Goal: Task Accomplishment & Management: Manage account settings

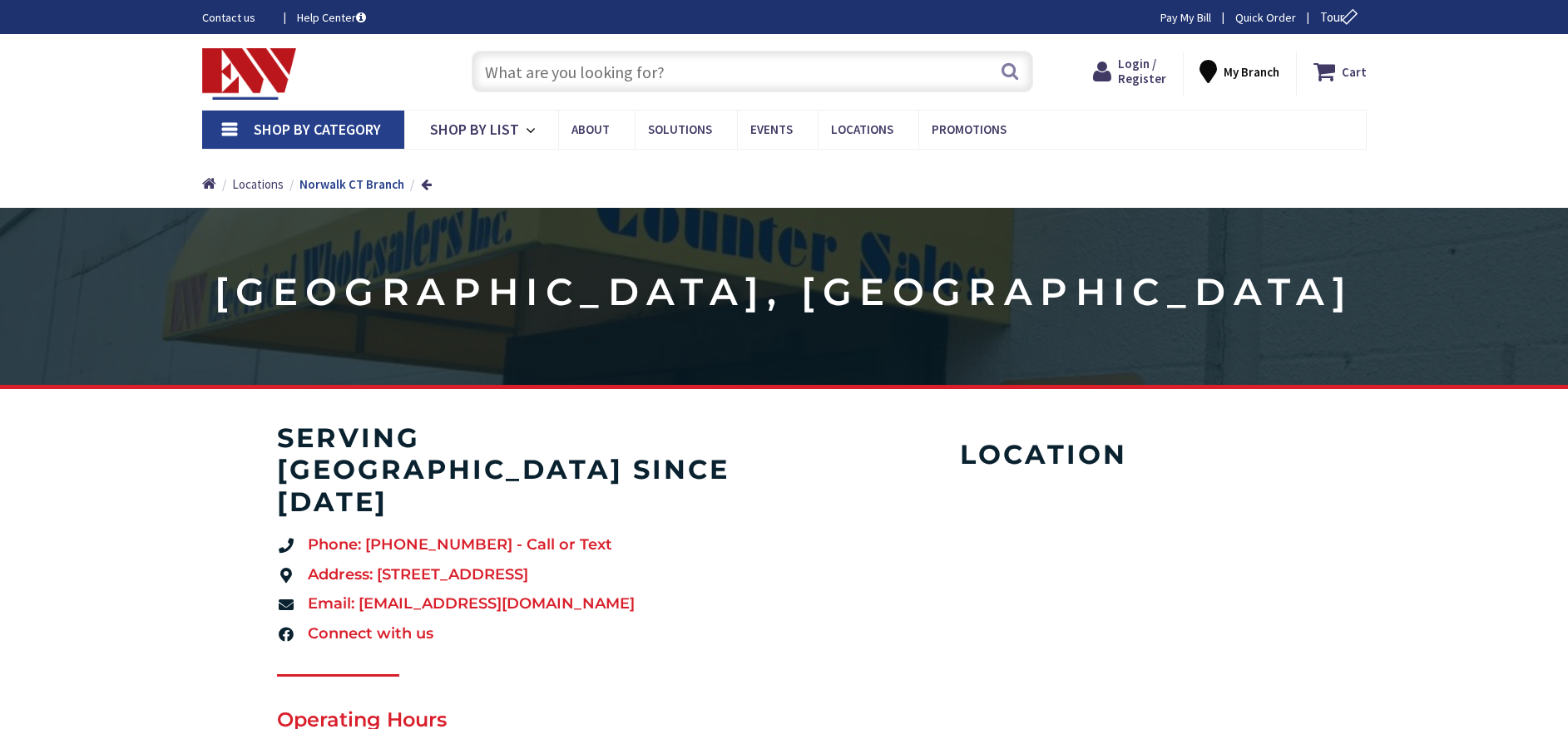
type input "[PERSON_NAME][GEOGRAPHIC_DATA], [STREET_ADDRESS]"
click at [1126, 71] on span "Login / Register" at bounding box center [1128, 71] width 48 height 30
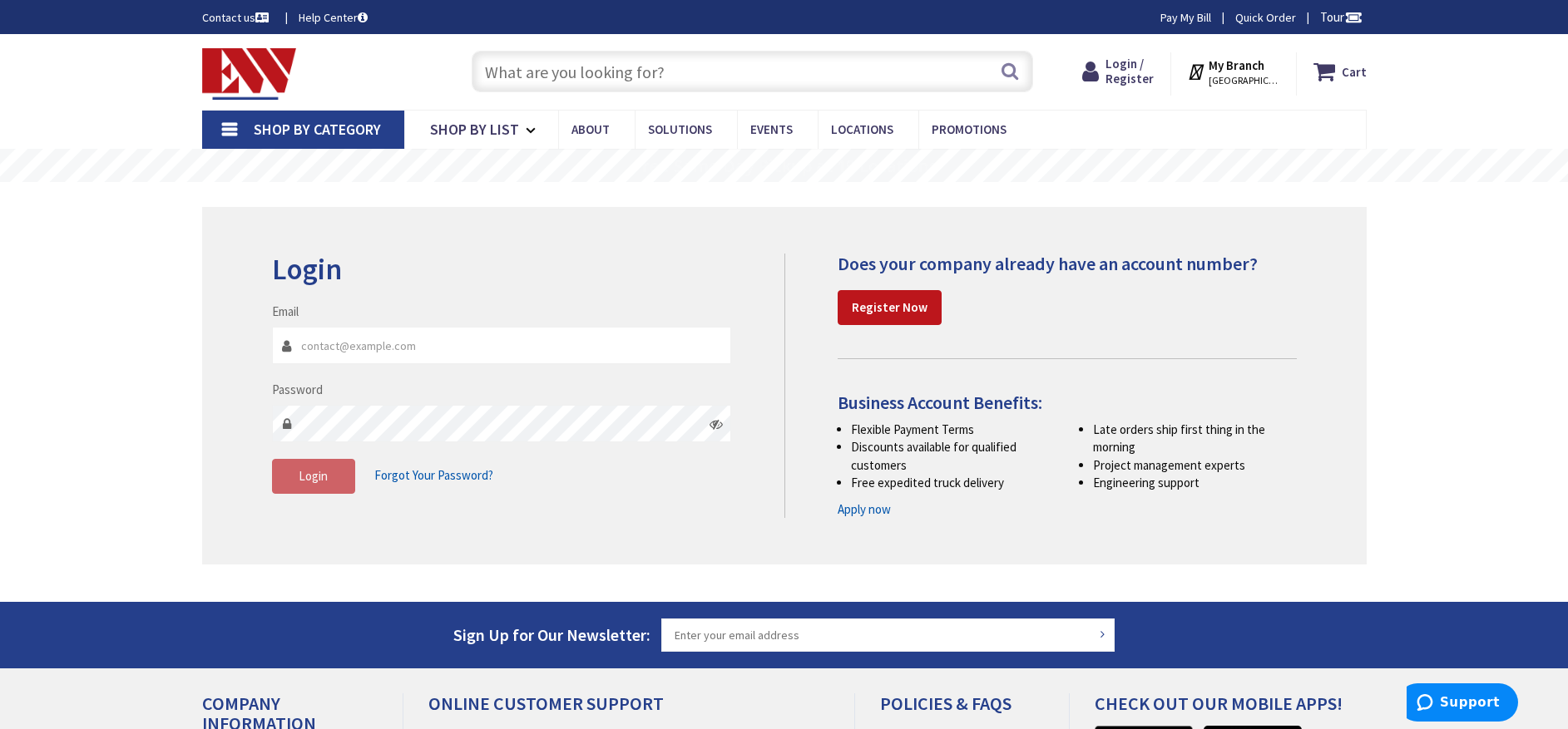
click at [351, 349] on input "Email" at bounding box center [501, 345] width 459 height 37
type input "[EMAIL_ADDRESS][DOMAIN_NAME]"
click at [889, 308] on strong "Register Now" at bounding box center [889, 307] width 75 height 16
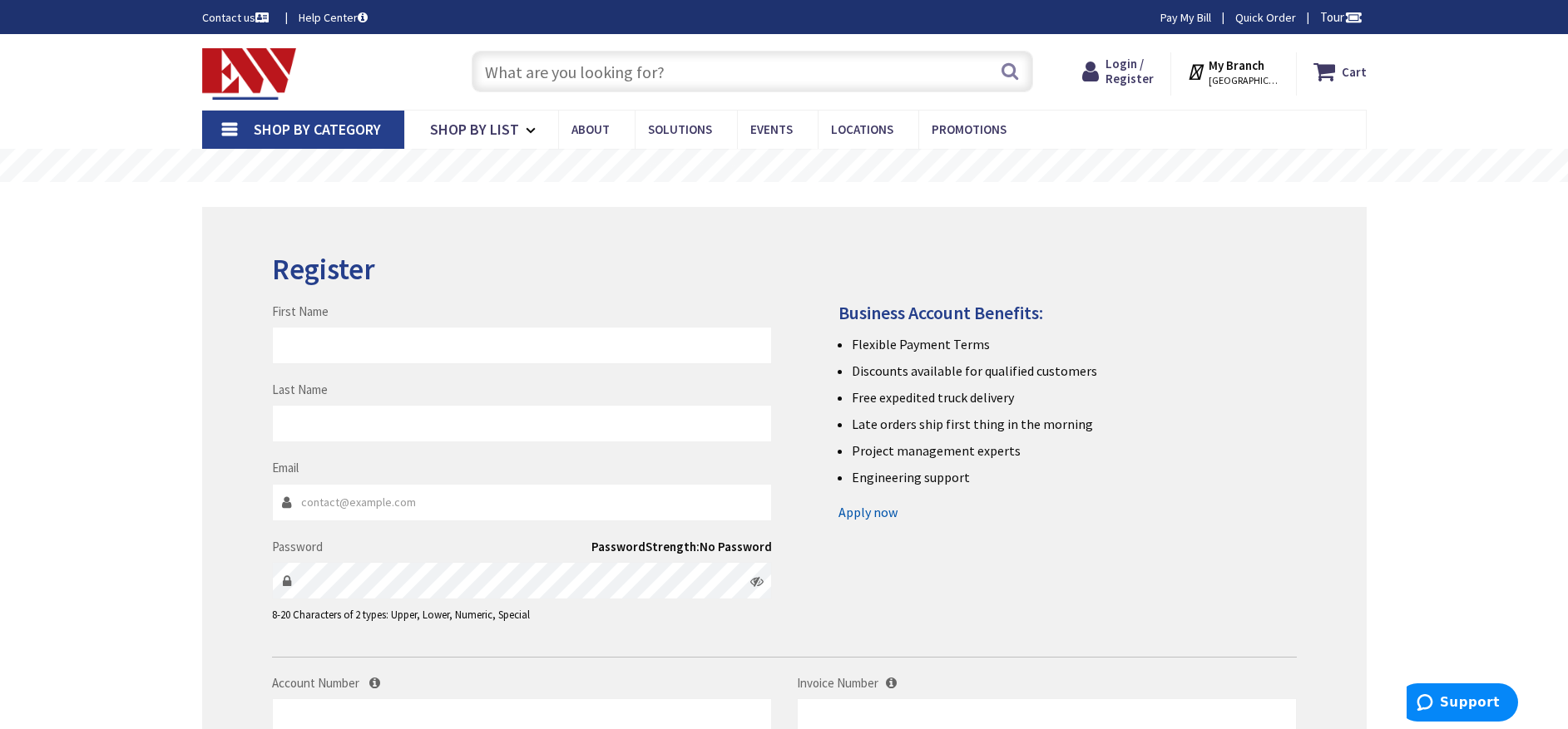
click at [319, 324] on div "First Name" at bounding box center [521, 333] width 500 height 62
click at [338, 341] on input "First Name" at bounding box center [521, 345] width 500 height 37
type input "[PERSON_NAME]"
type input "Borges"
type input "[EMAIL_ADDRESS][DOMAIN_NAME]"
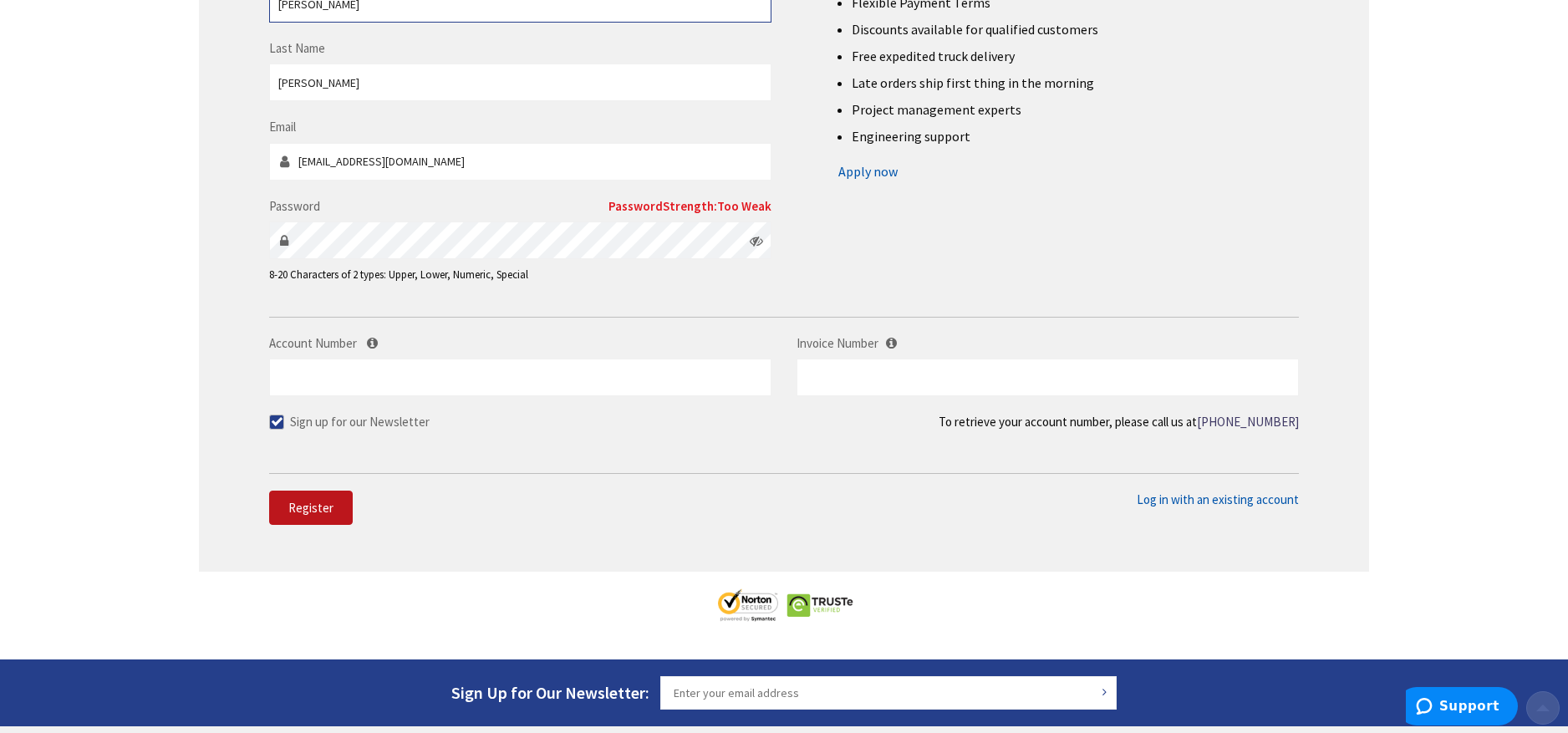
scroll to position [403, 0]
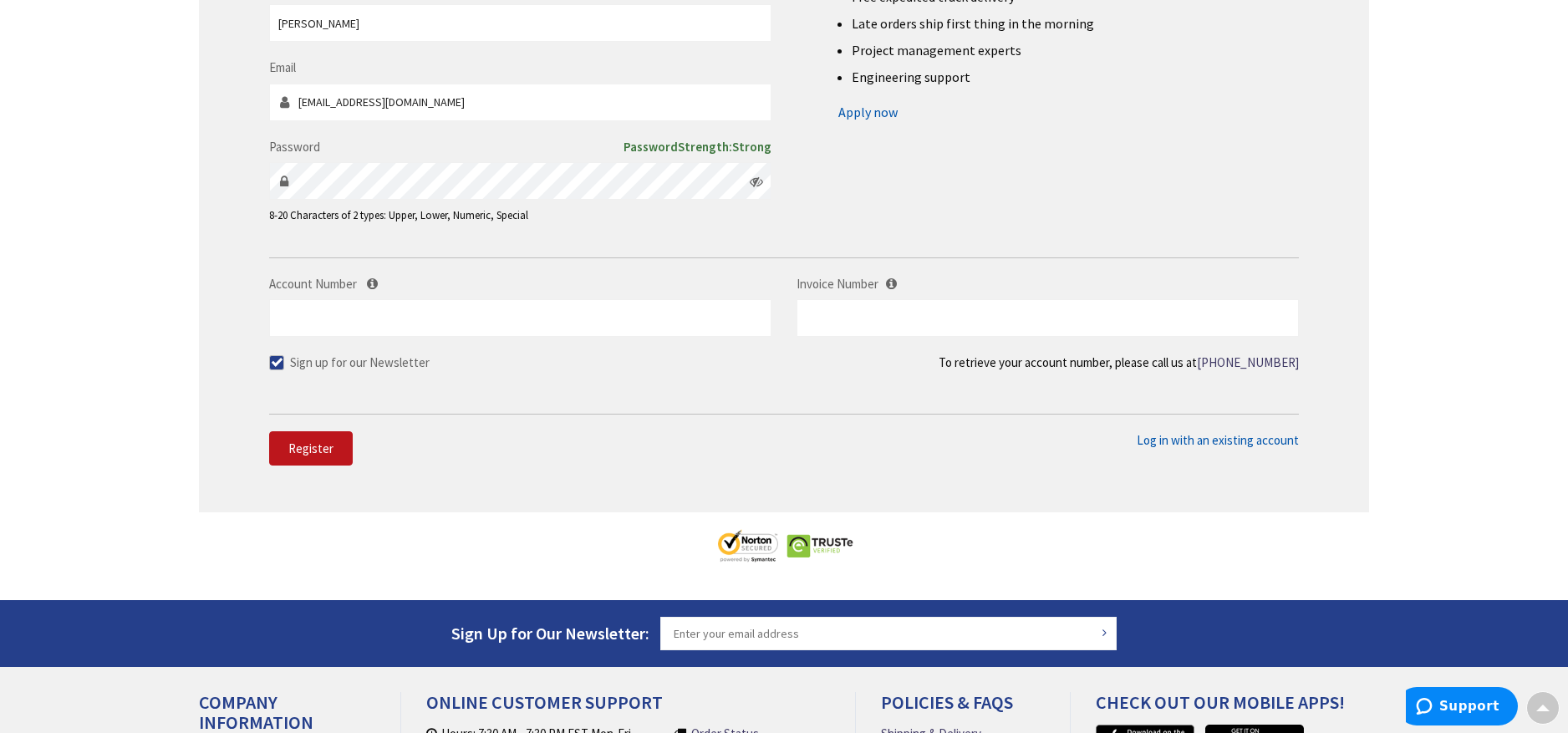
click at [720, 236] on fieldset "Email tomalak3@att.net Password Password Strength: Strong 8-20 Characters of 2 …" at bounding box center [520, 149] width 503 height 181
click at [300, 241] on form "First Name Alberto Last Name Borges Email tomalak3@att.net Password Password St…" at bounding box center [783, 133] width 1030 height 562
click at [391, 283] on label "Account Number" at bounding box center [520, 283] width 503 height 18
click at [391, 299] on input "Account Number" at bounding box center [520, 318] width 503 height 37
click at [323, 320] on input "Account Number" at bounding box center [520, 318] width 503 height 37
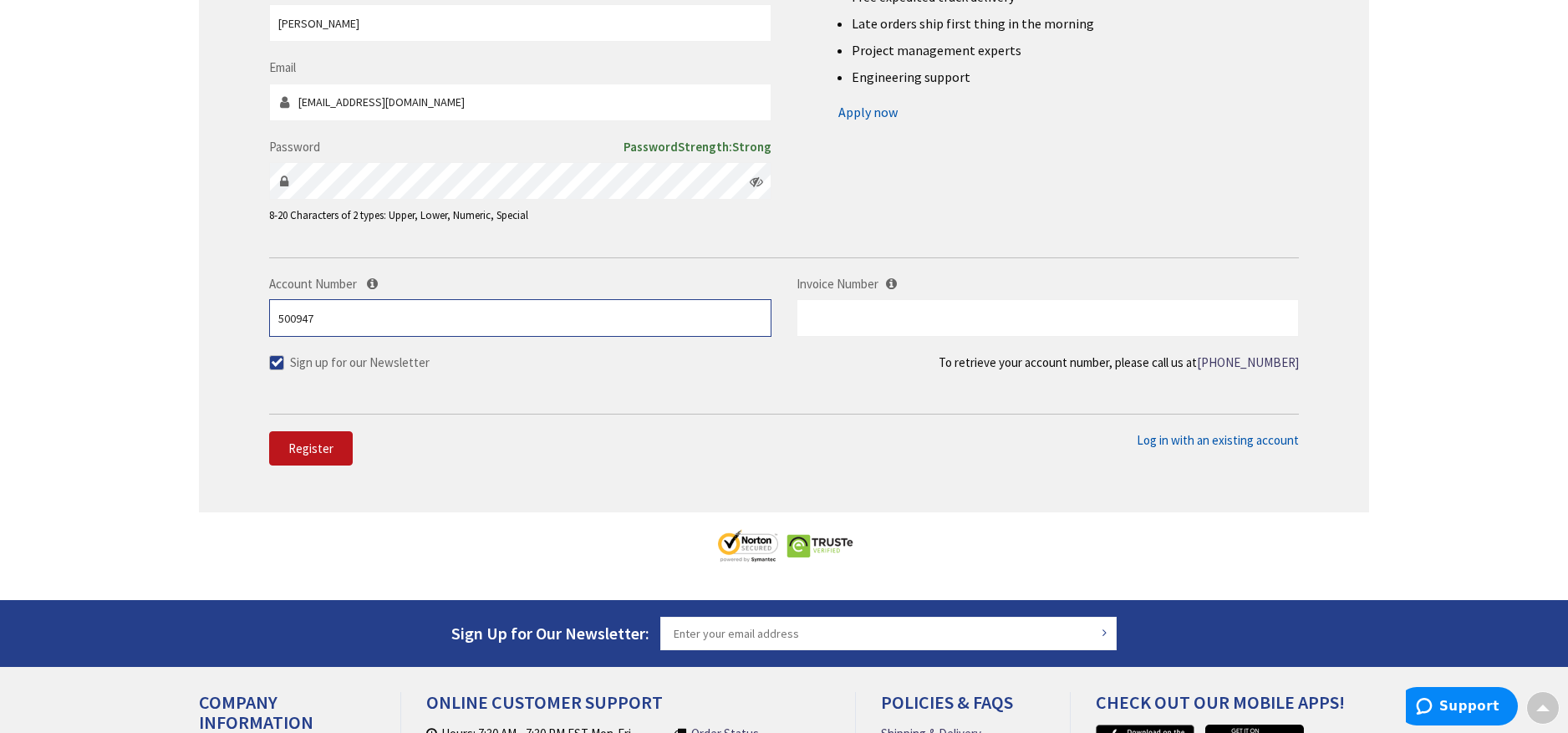
type input "500947"
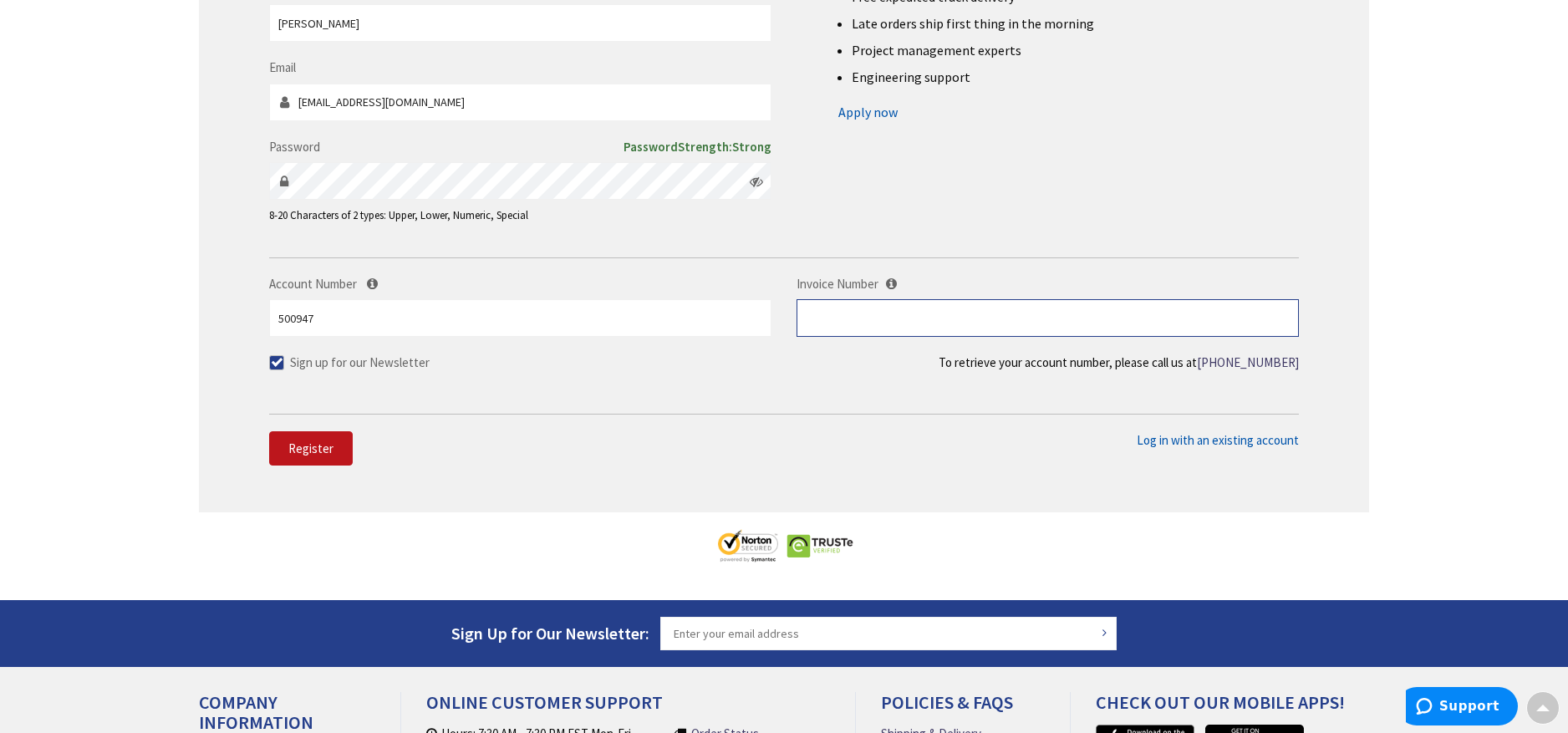
click at [872, 300] on input "text" at bounding box center [1048, 318] width 503 height 37
type input "s128509497"
click at [596, 354] on div "Sign up for our Newsletter To retrieve your account number, please call us at +…" at bounding box center [783, 366] width 1030 height 26
click at [297, 453] on span "Register" at bounding box center [310, 448] width 45 height 16
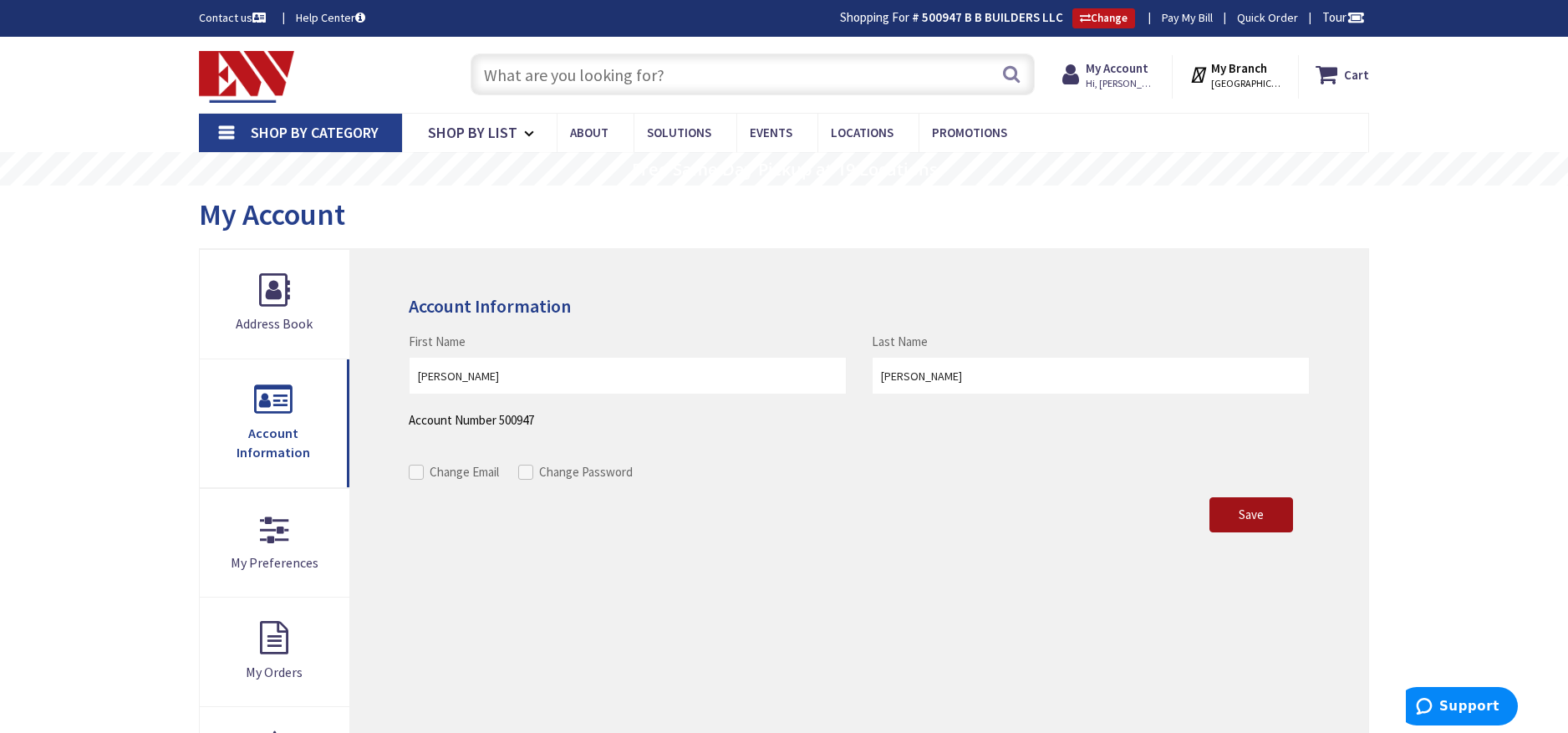
click at [1244, 512] on span "Save" at bounding box center [1250, 514] width 25 height 16
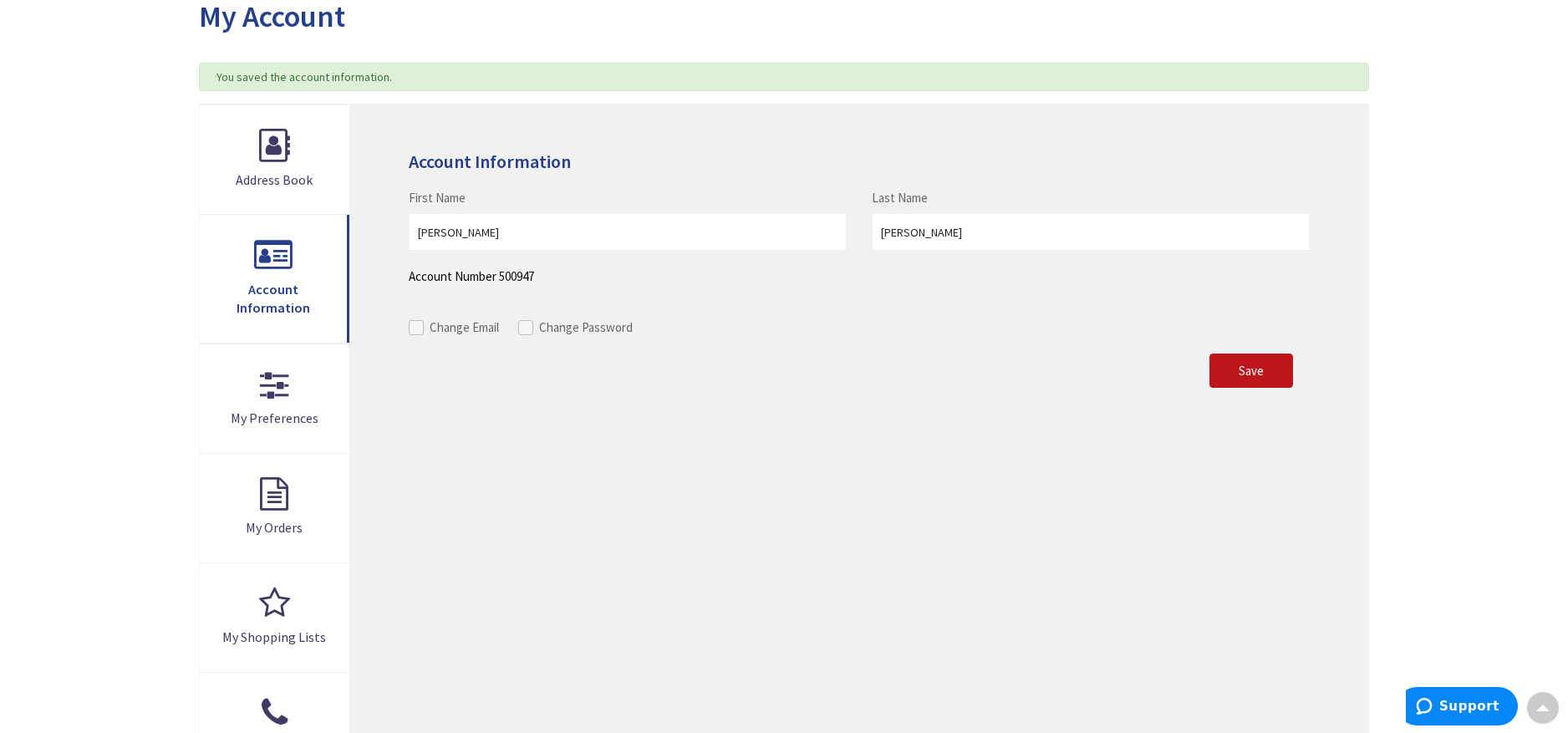
scroll to position [203, 0]
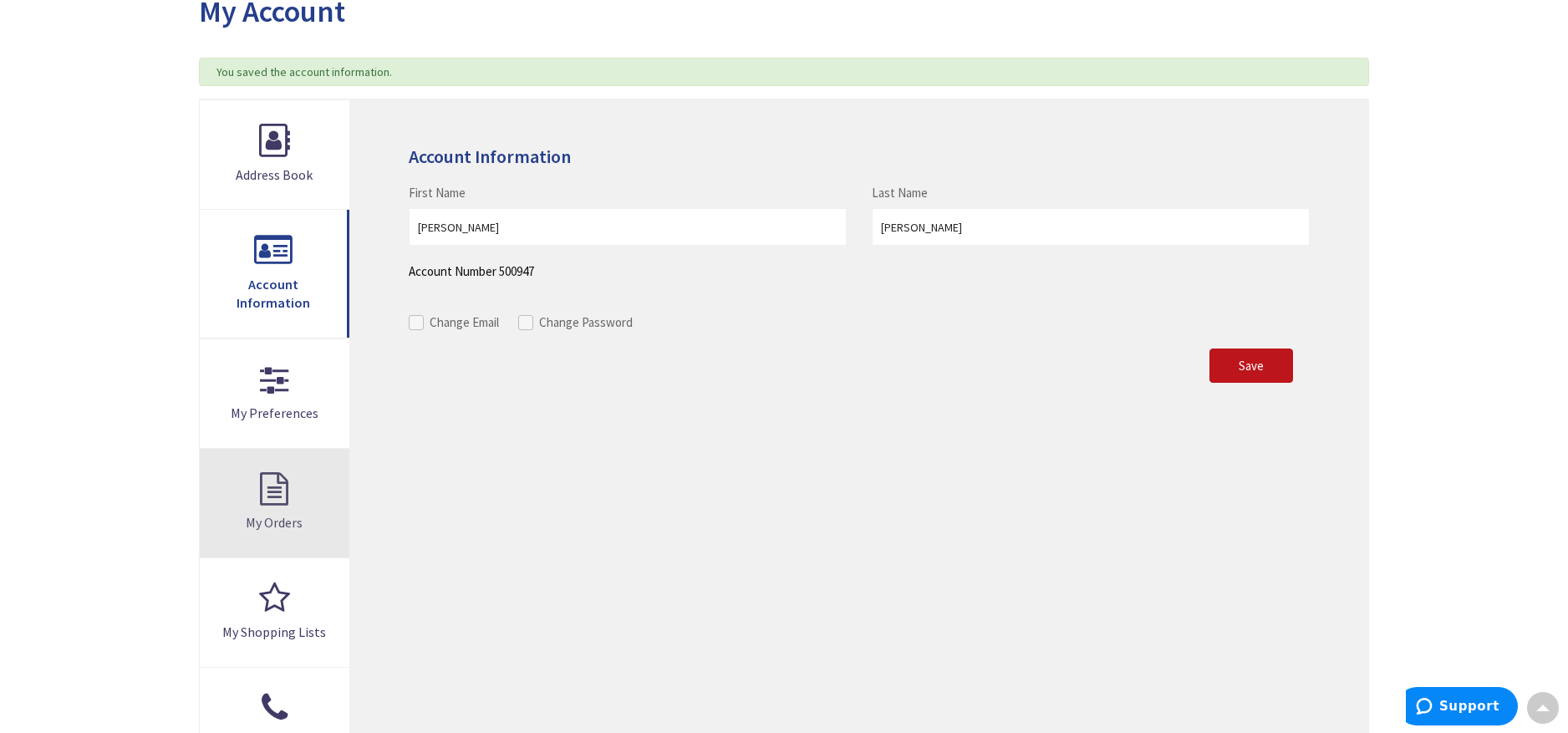
click at [279, 463] on link "My Orders" at bounding box center [275, 503] width 150 height 109
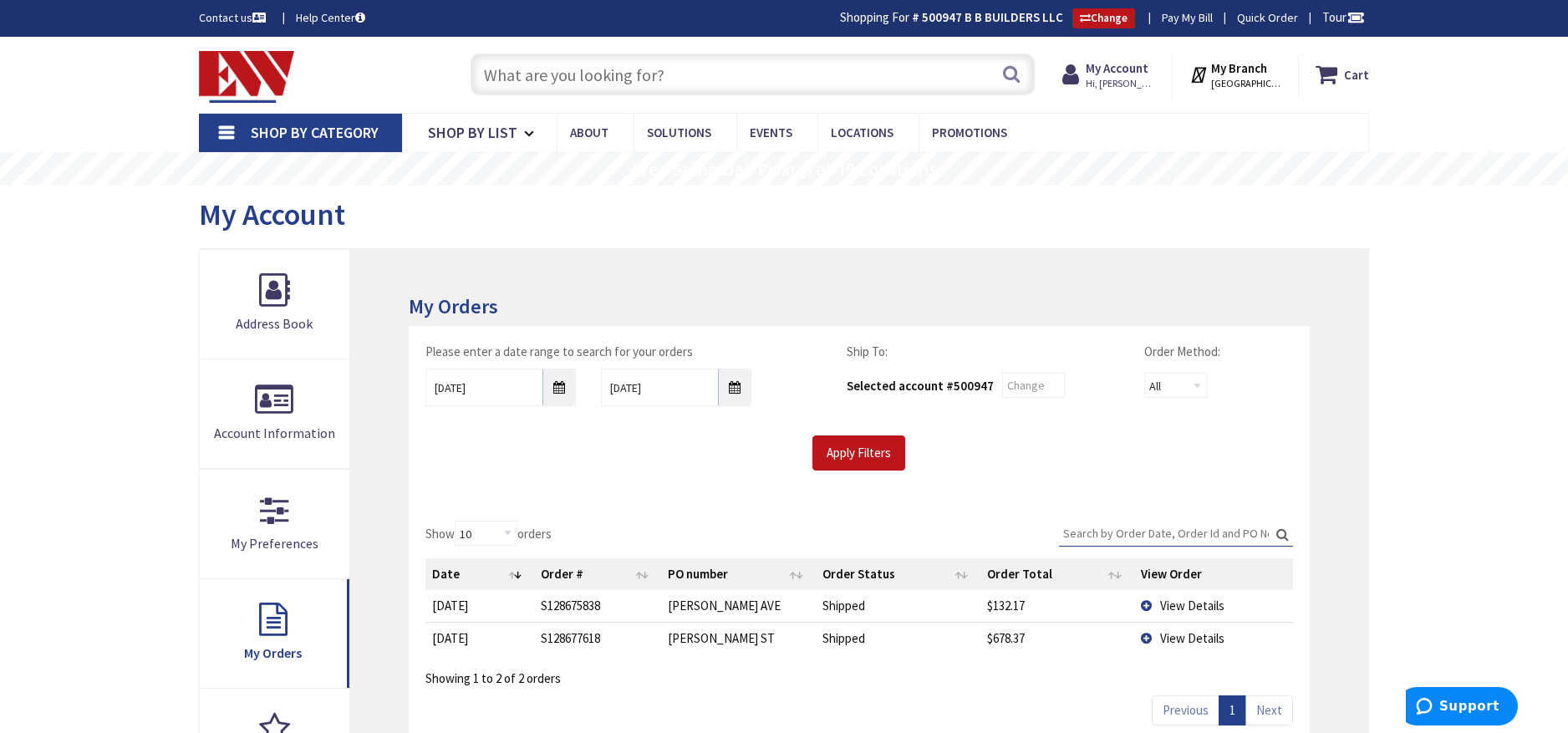
click at [1199, 15] on link "Pay My Bill" at bounding box center [1187, 18] width 51 height 17
click at [1129, 71] on strong "My Account" at bounding box center [1117, 68] width 63 height 16
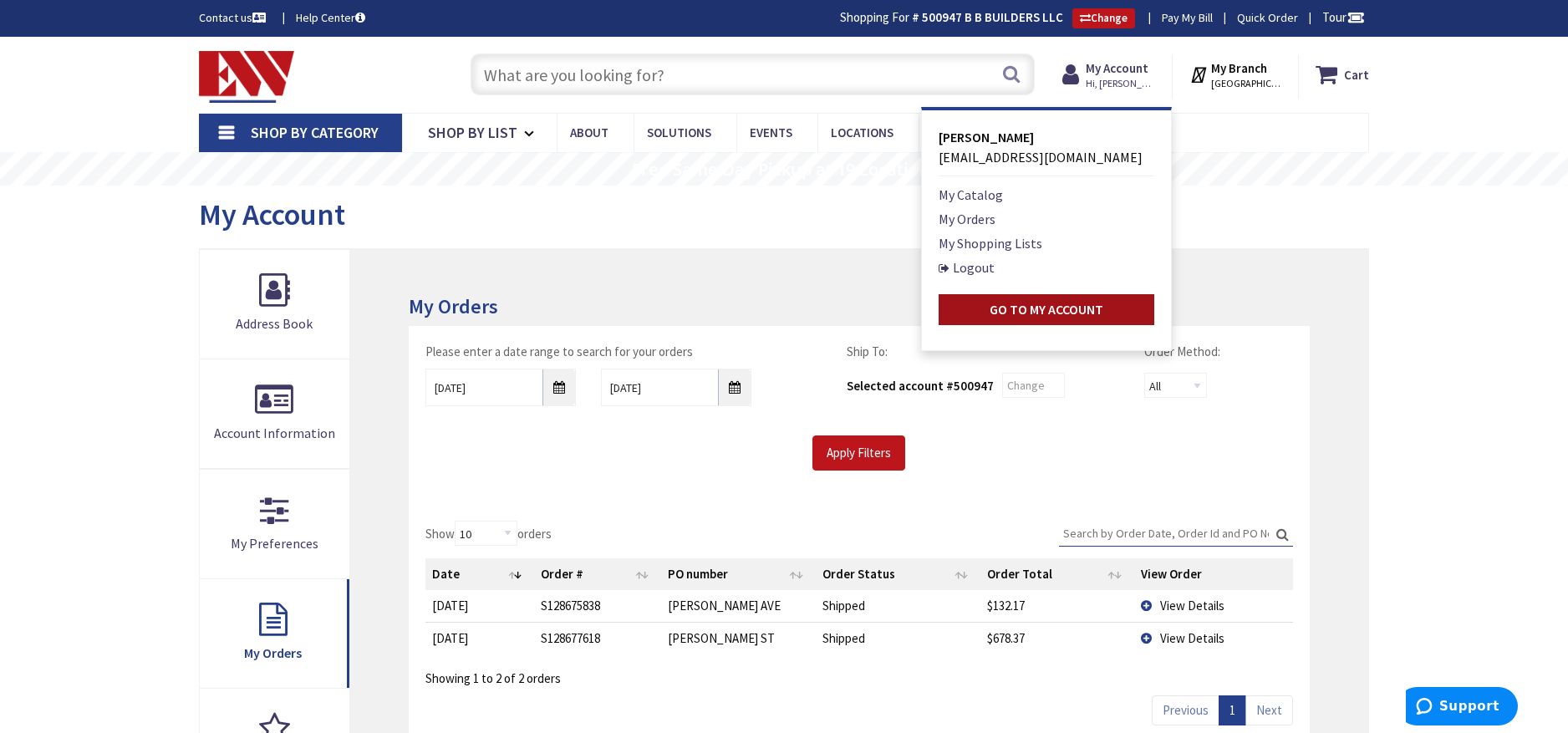
click at [1015, 310] on strong "Go to My Account" at bounding box center [1047, 310] width 114 height 17
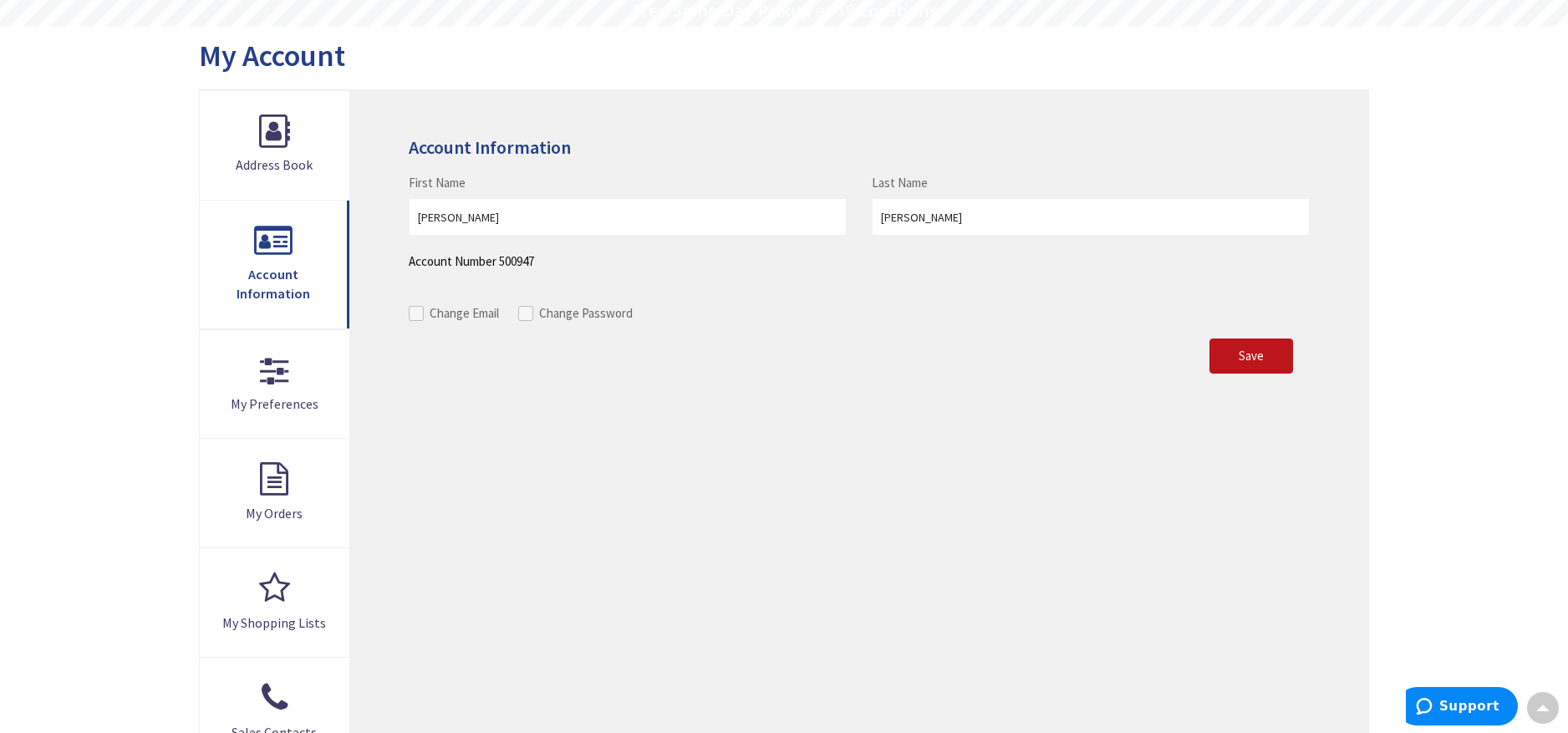
scroll to position [152, 0]
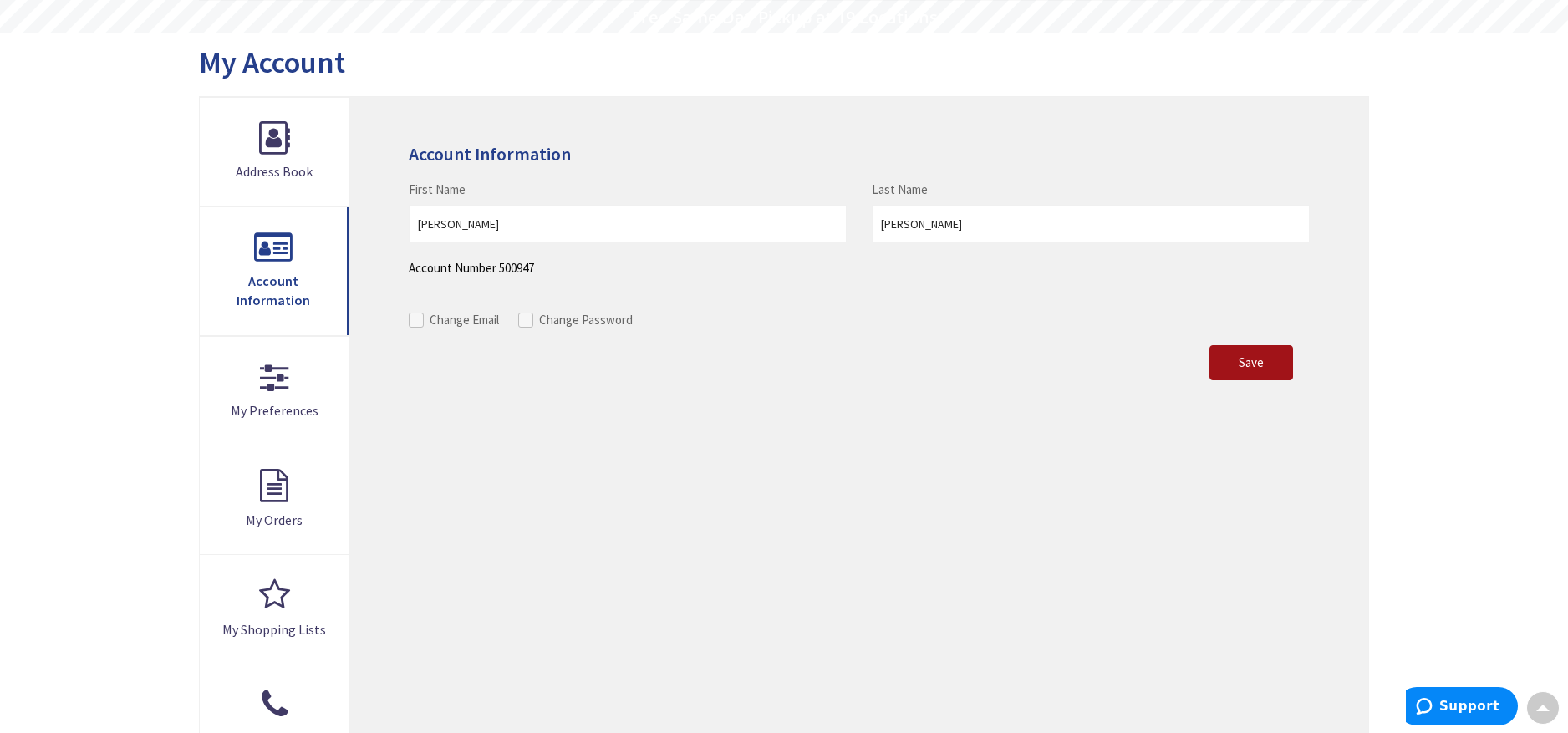
click at [1257, 365] on span "Save" at bounding box center [1250, 362] width 25 height 16
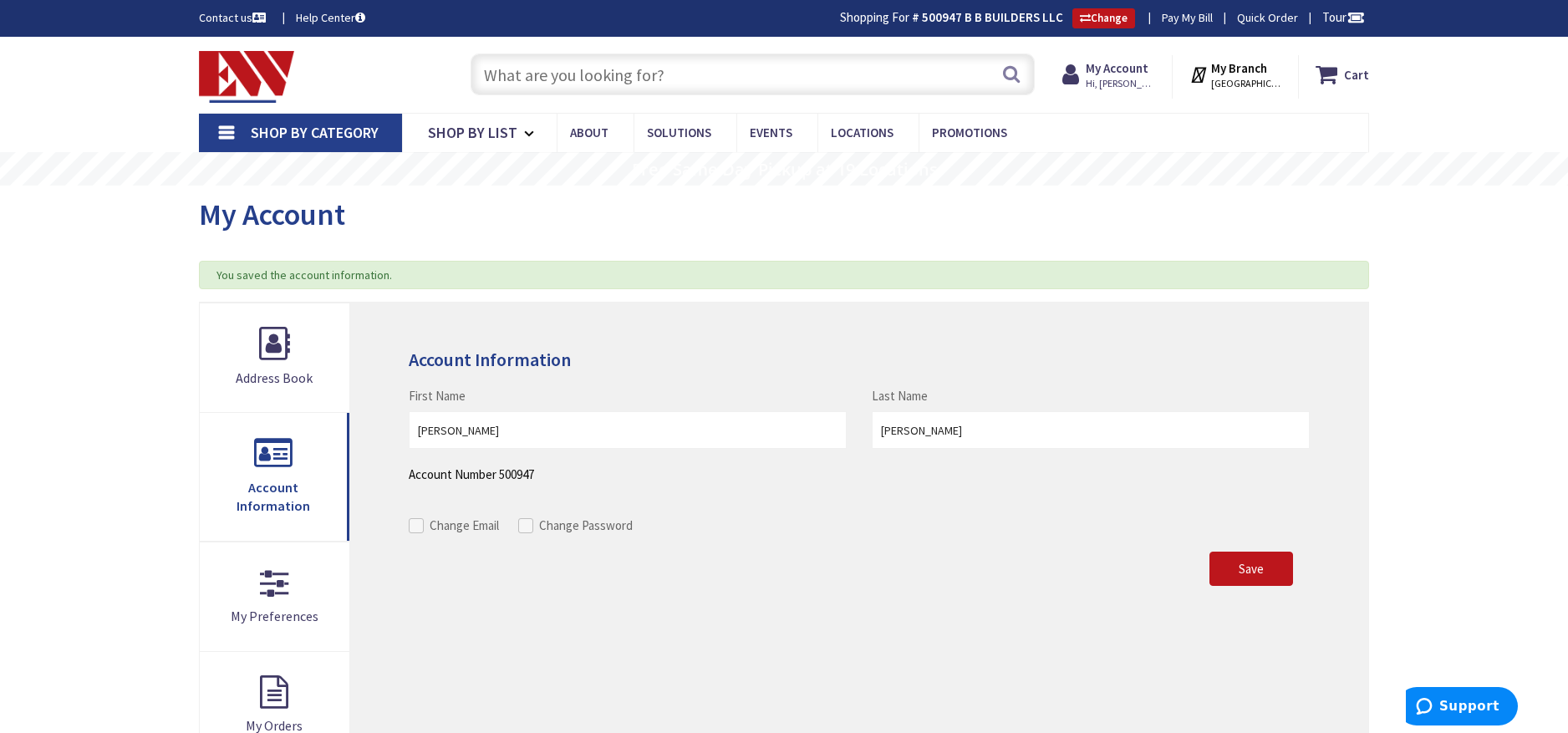
click at [1182, 10] on link "Pay My Bill" at bounding box center [1187, 18] width 51 height 17
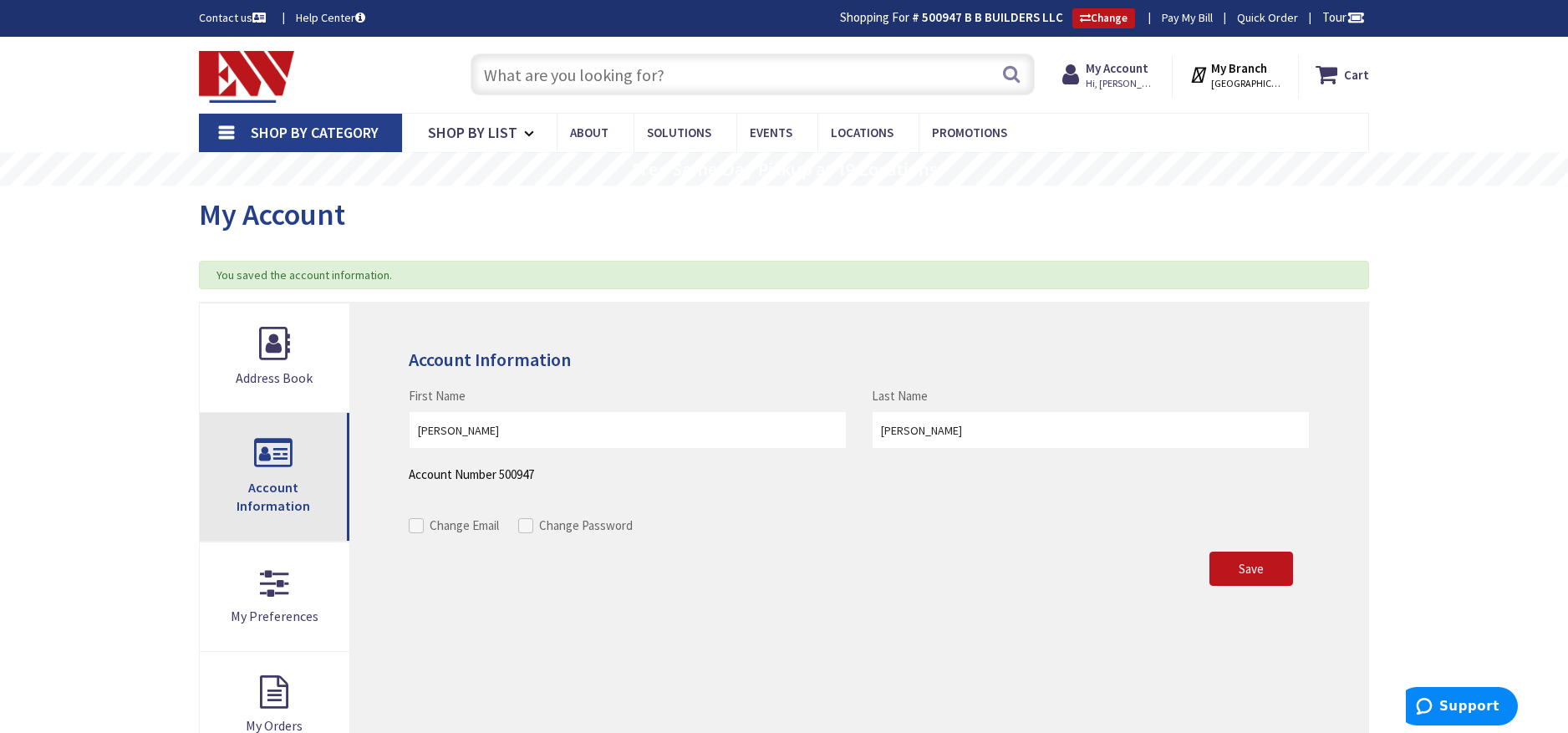
click at [270, 474] on link "Account Information" at bounding box center [275, 476] width 150 height 128
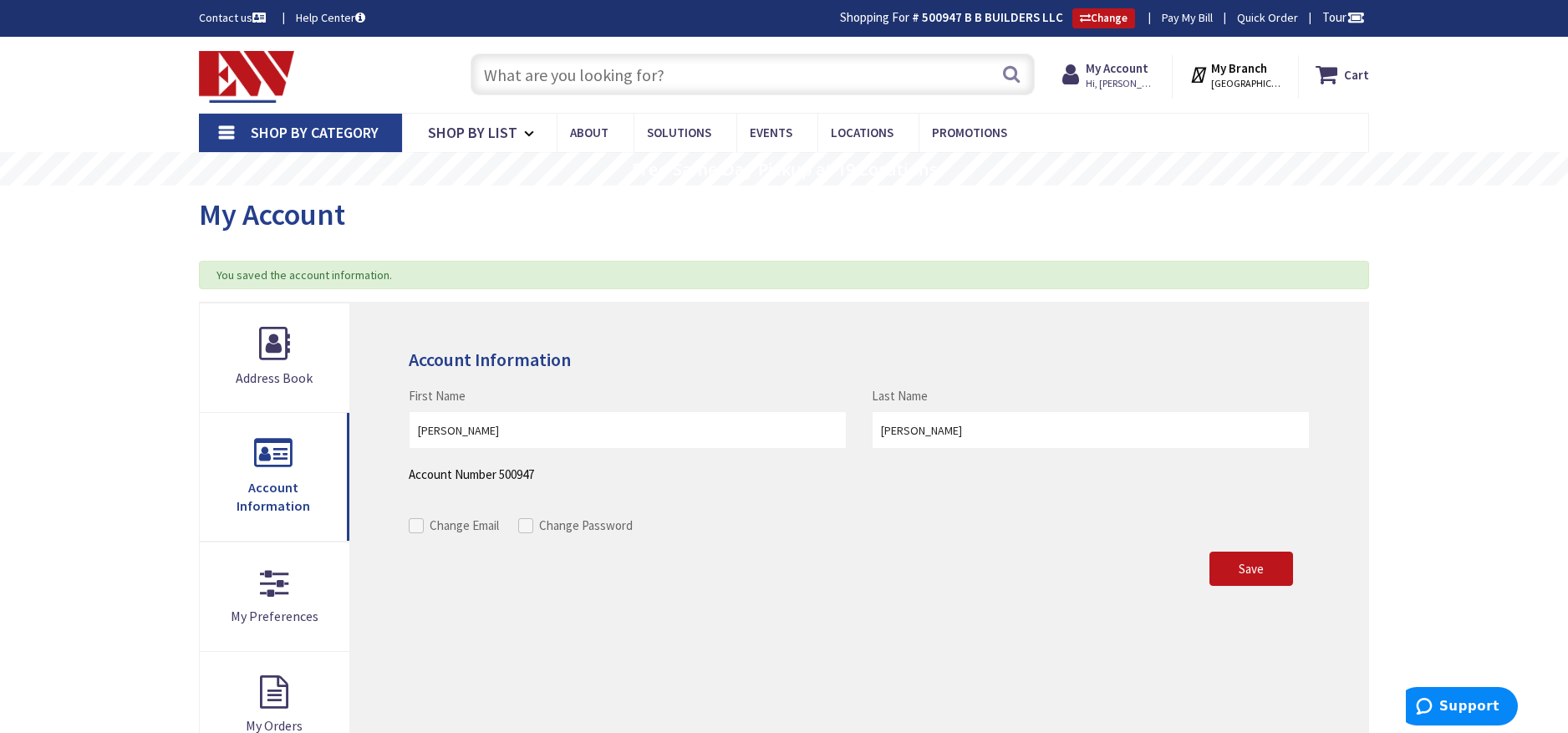
click at [1173, 17] on link "Pay My Bill" at bounding box center [1187, 18] width 51 height 17
click at [1199, 315] on div "Account Information First Name Alberto Last Name Borges Account Number 500947 C…" at bounding box center [859, 696] width 1018 height 787
click at [1427, 302] on div "Skip to Content Toggle Nav Search Cart My Cart Close" at bounding box center [784, 740] width 1568 height 1407
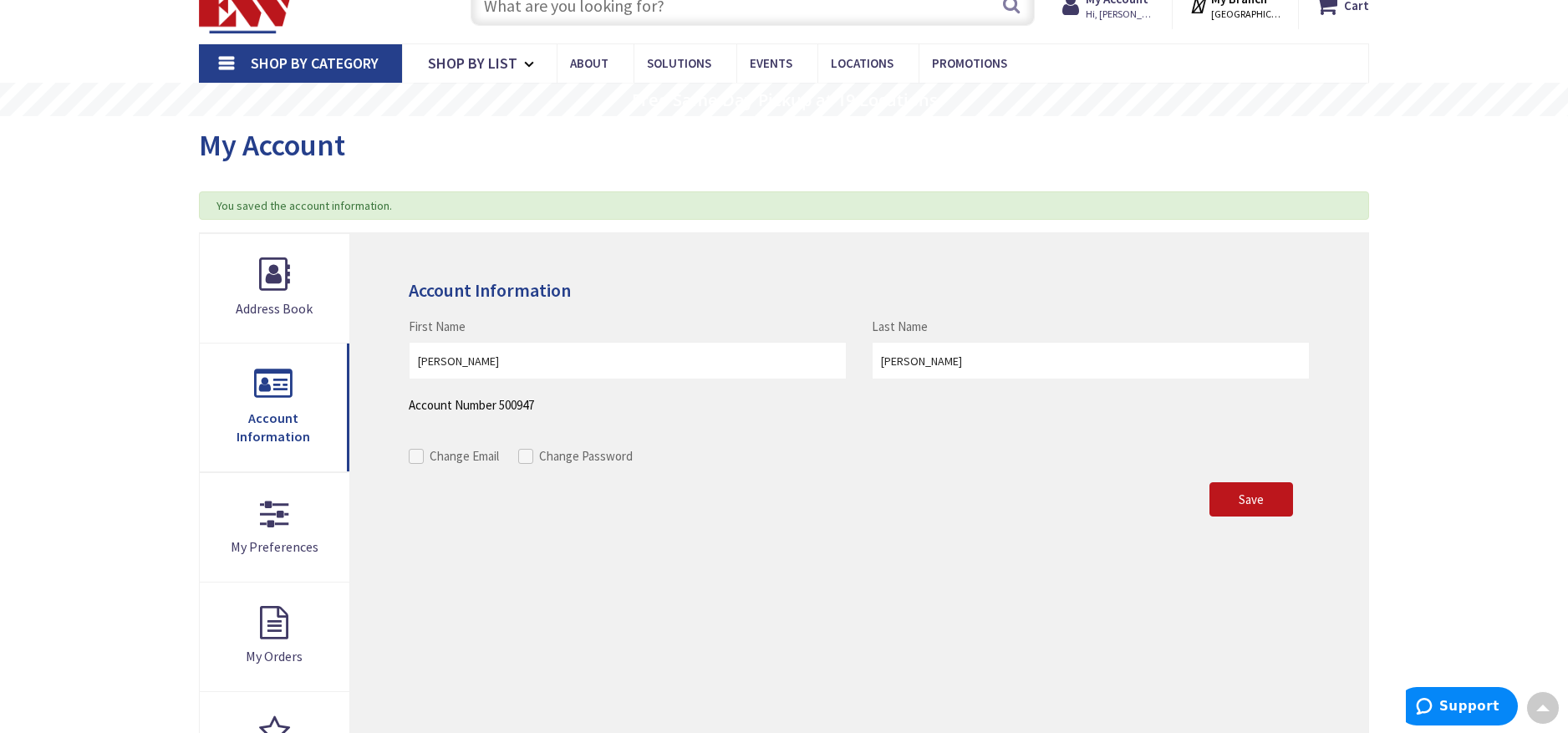
scroll to position [61, 0]
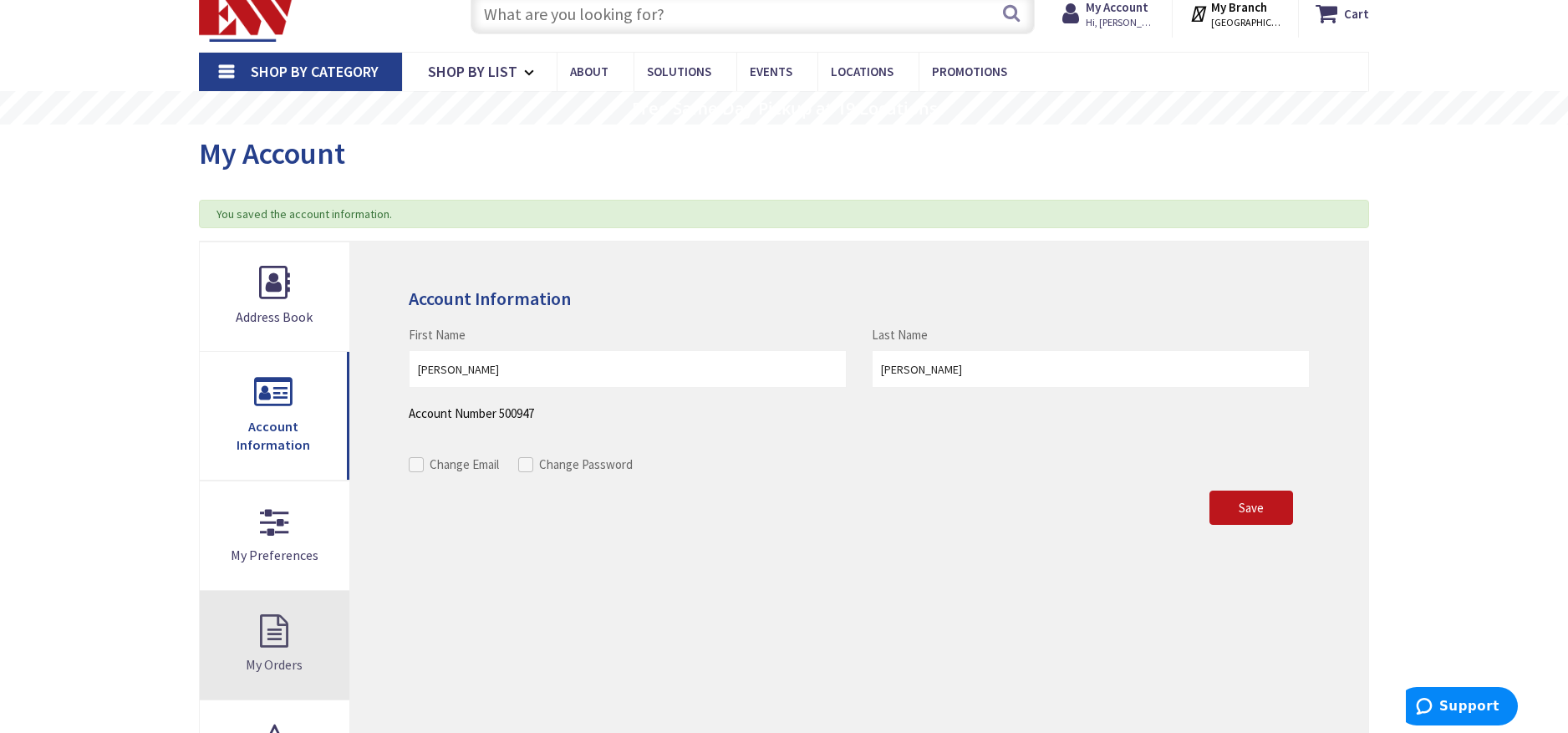
click at [279, 622] on link "My Orders" at bounding box center [275, 645] width 150 height 109
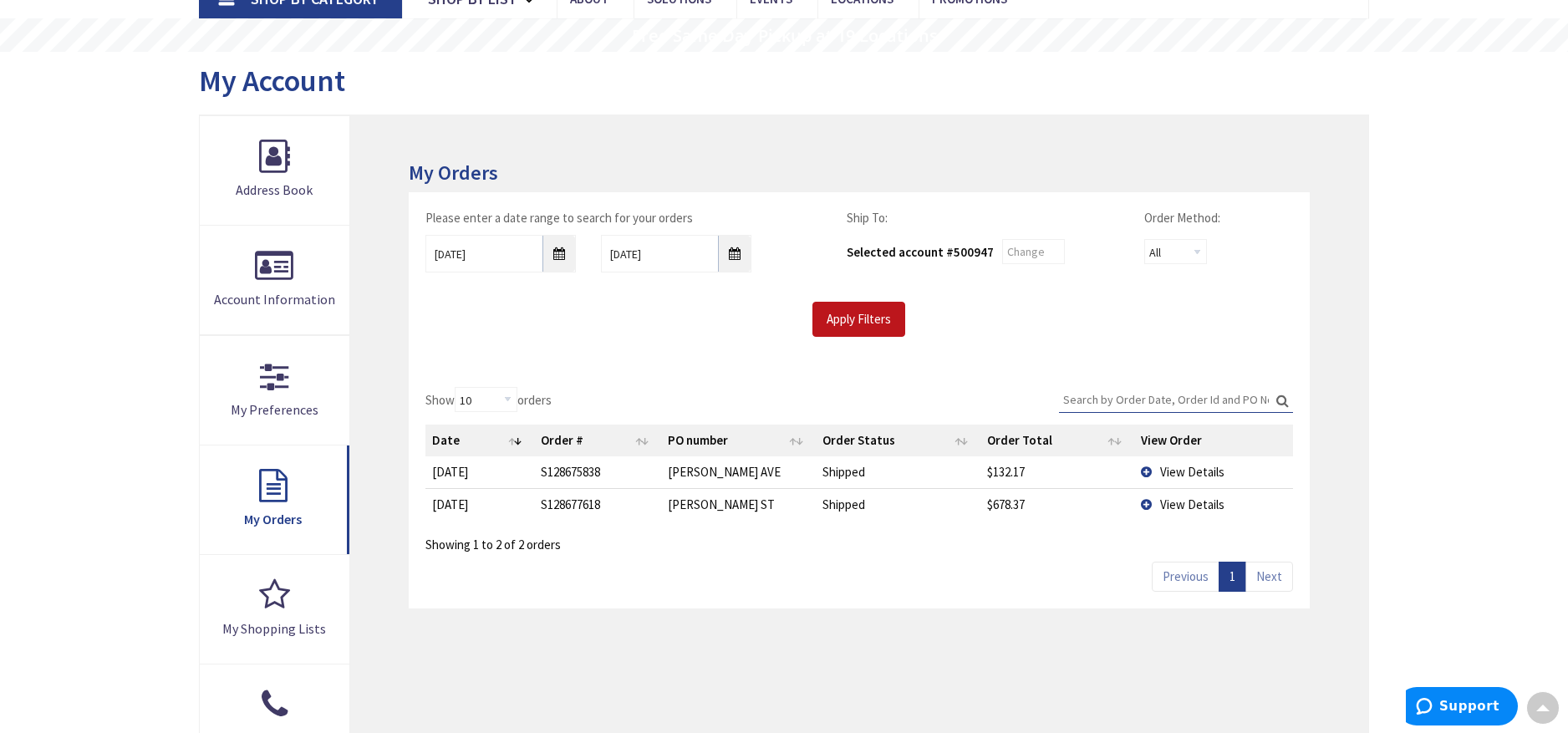
scroll to position [130, 0]
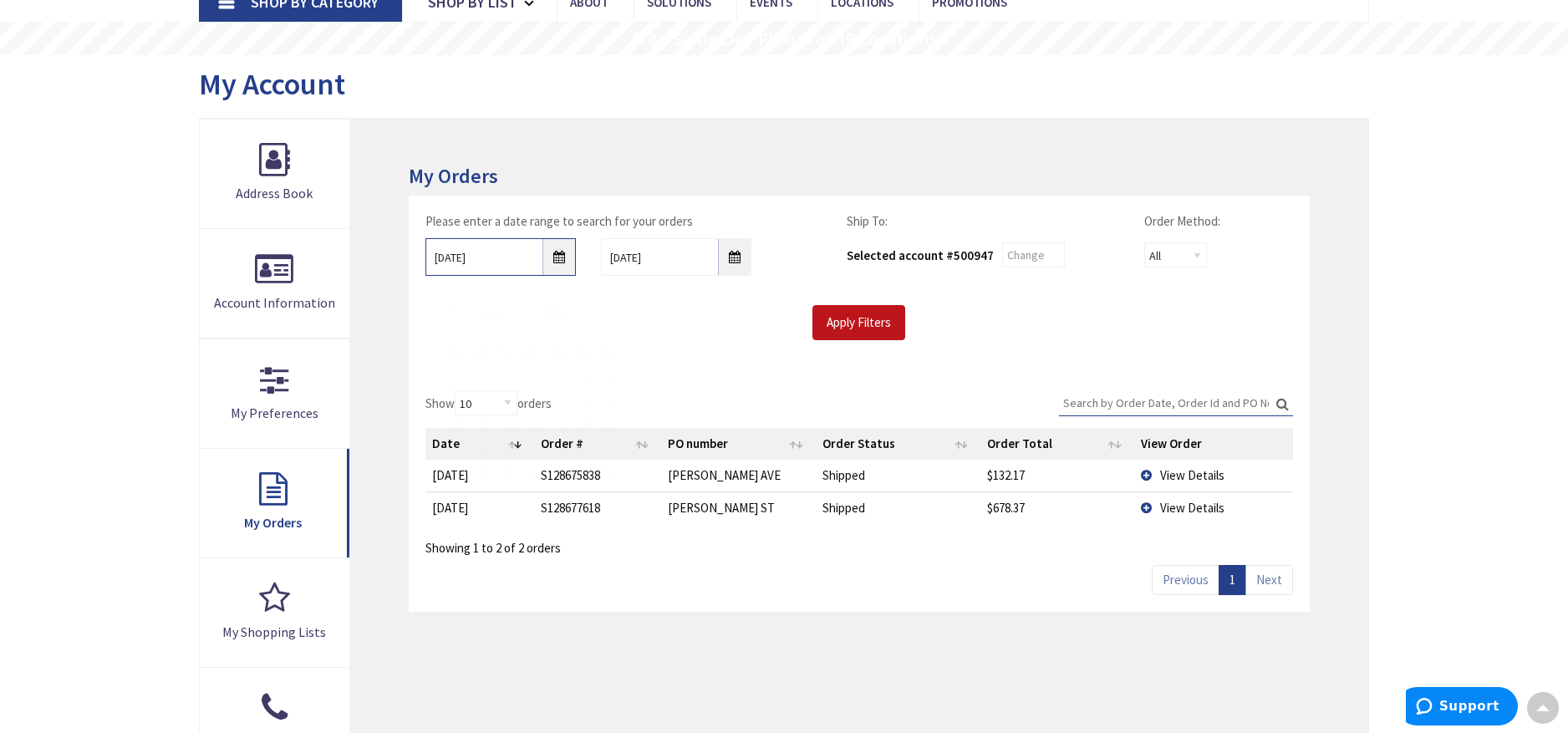
click at [561, 255] on input "8/29/2025" at bounding box center [500, 257] width 151 height 37
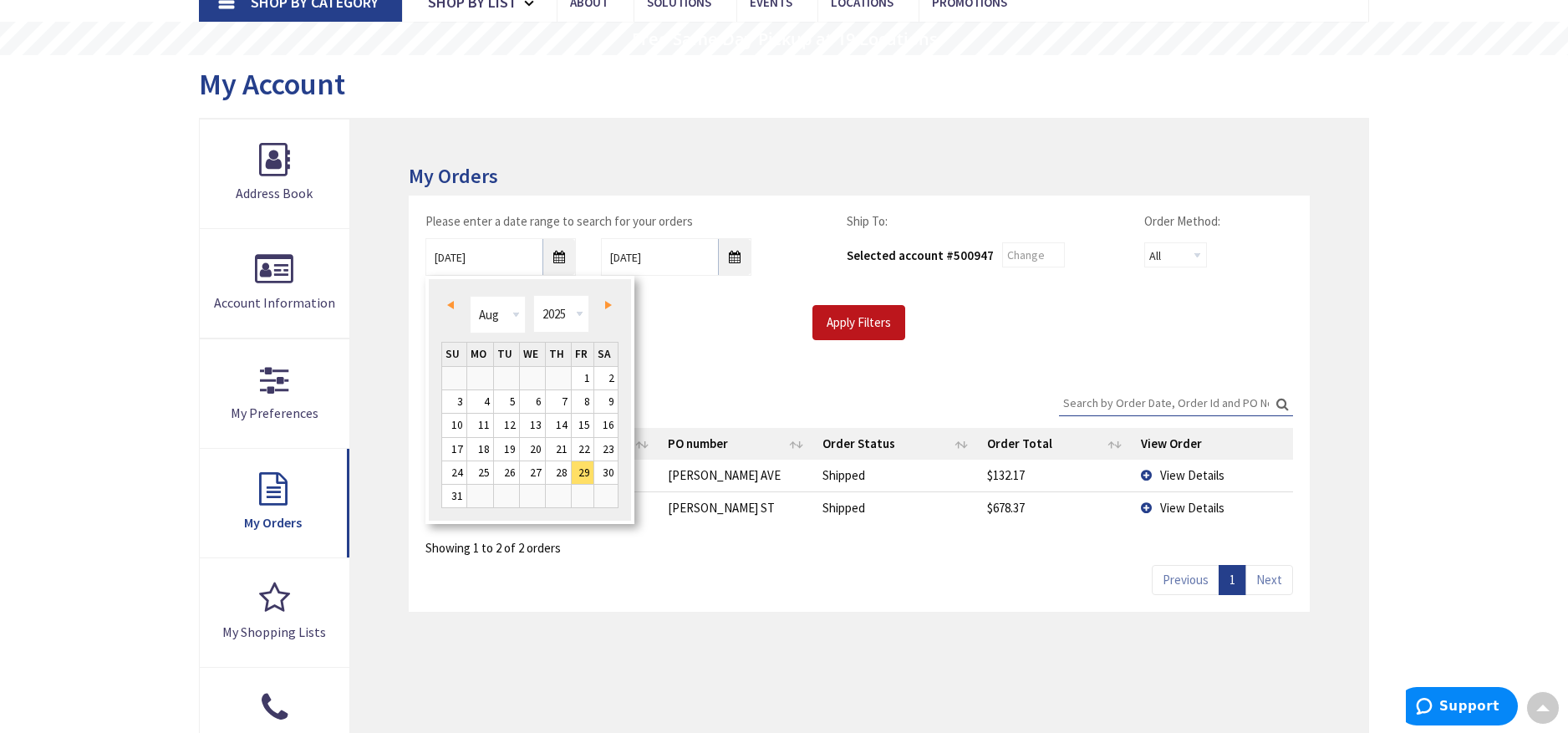
click at [452, 304] on span "Prev" at bounding box center [451, 305] width 7 height 9
click at [513, 378] on link "1" at bounding box center [506, 378] width 25 height 23
type input "07/01/2025"
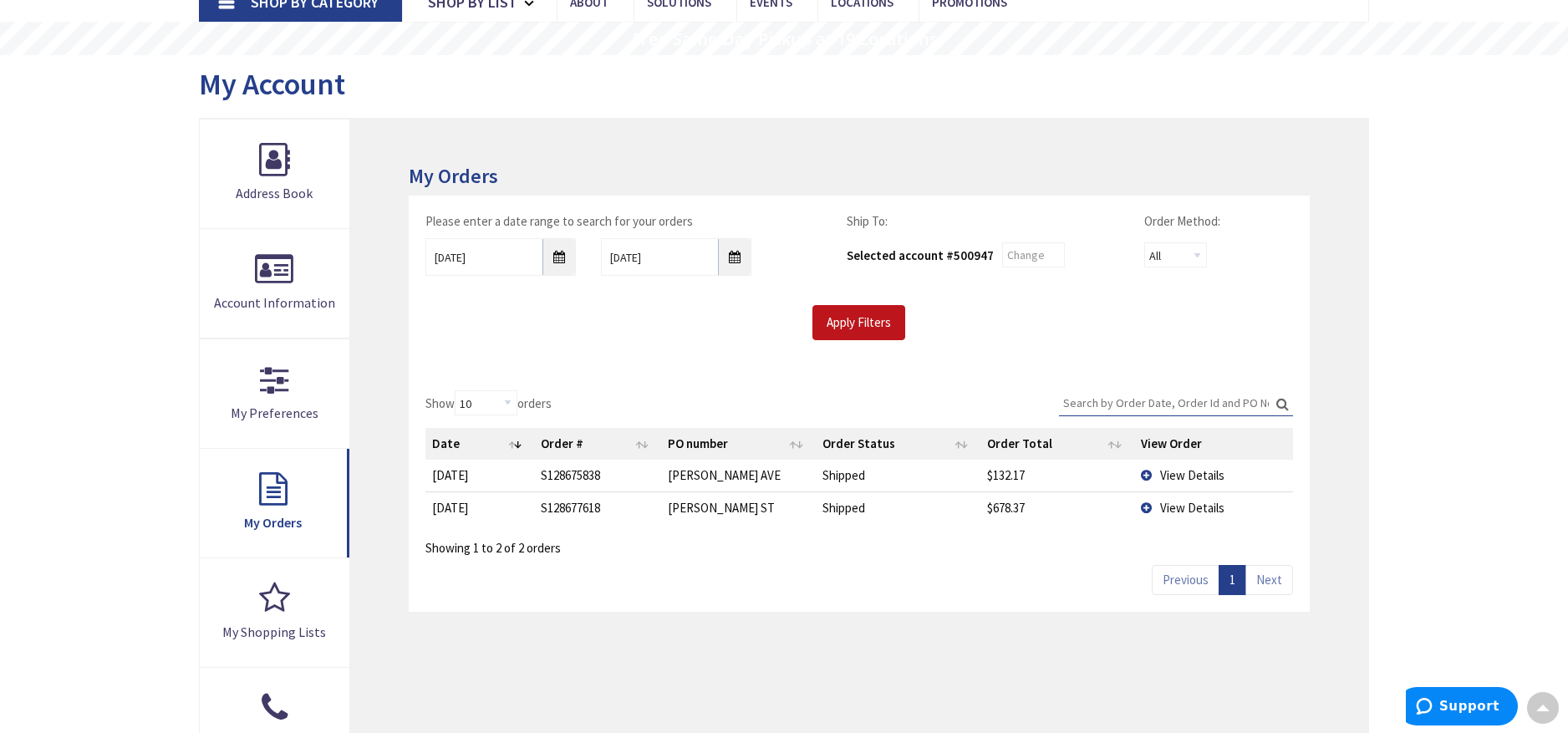
click at [983, 325] on div "Apply Filters" at bounding box center [859, 322] width 893 height 35
click at [877, 322] on input "Apply Filters" at bounding box center [858, 322] width 93 height 35
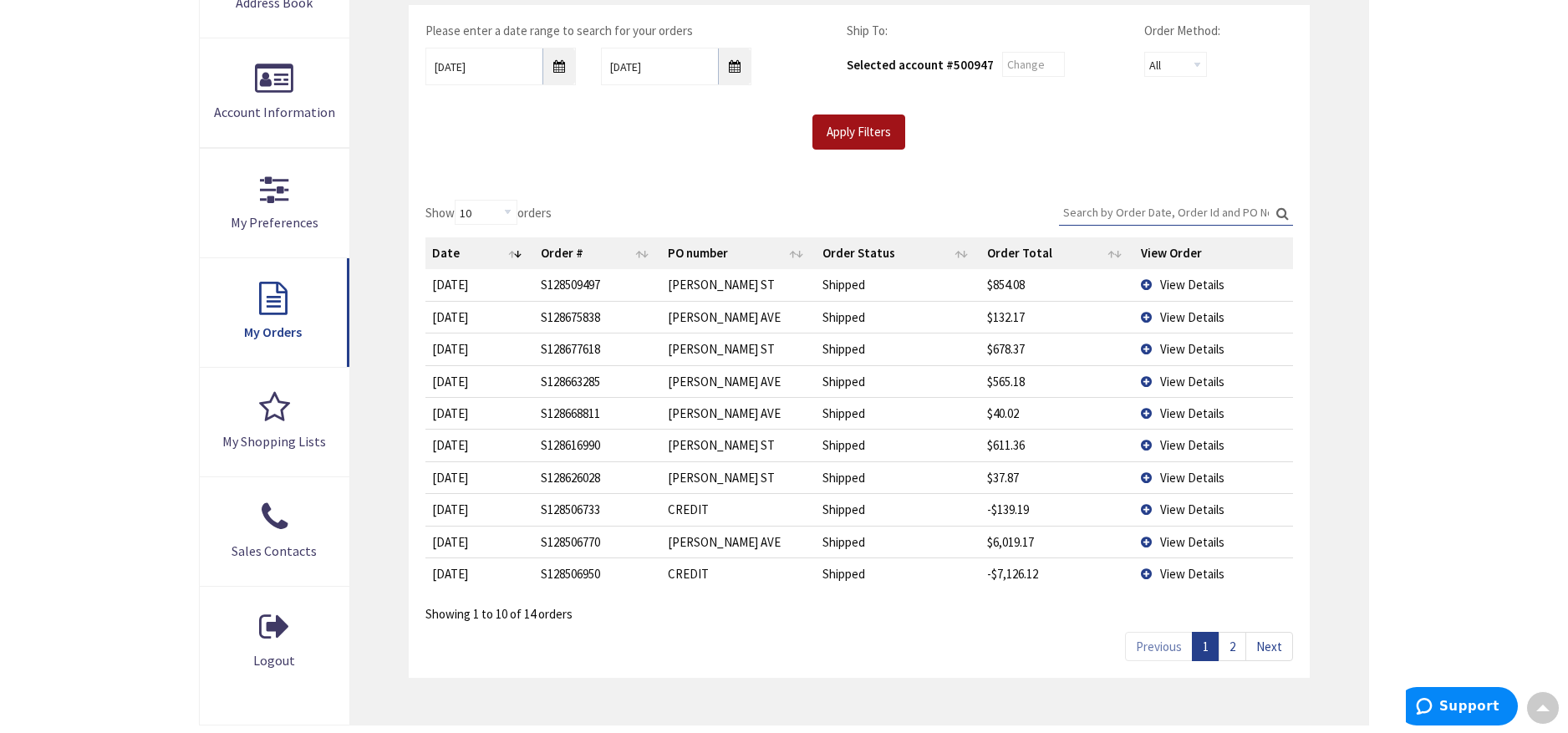
scroll to position [317, 0]
click at [1232, 648] on link "2" at bounding box center [1232, 650] width 27 height 29
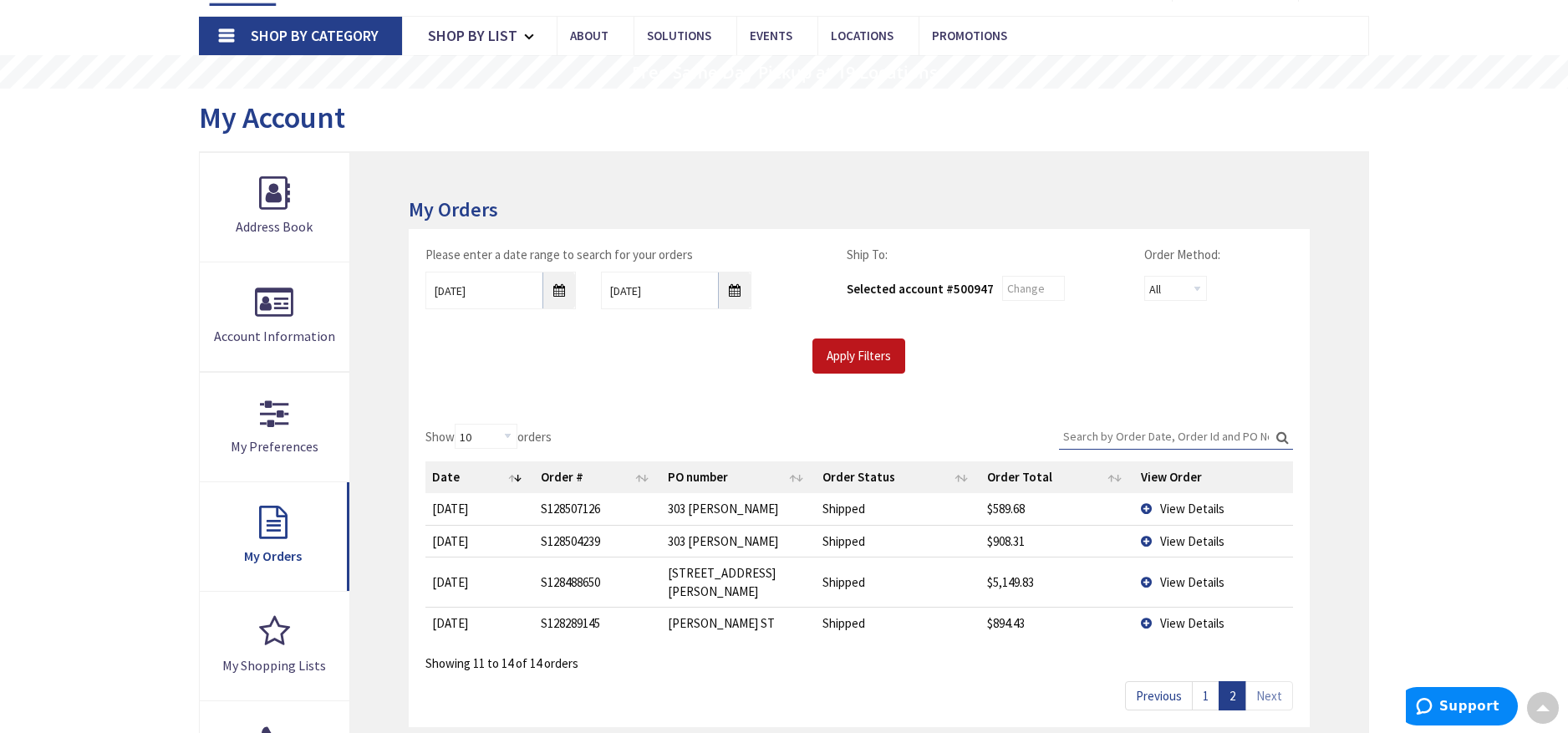
scroll to position [51, 0]
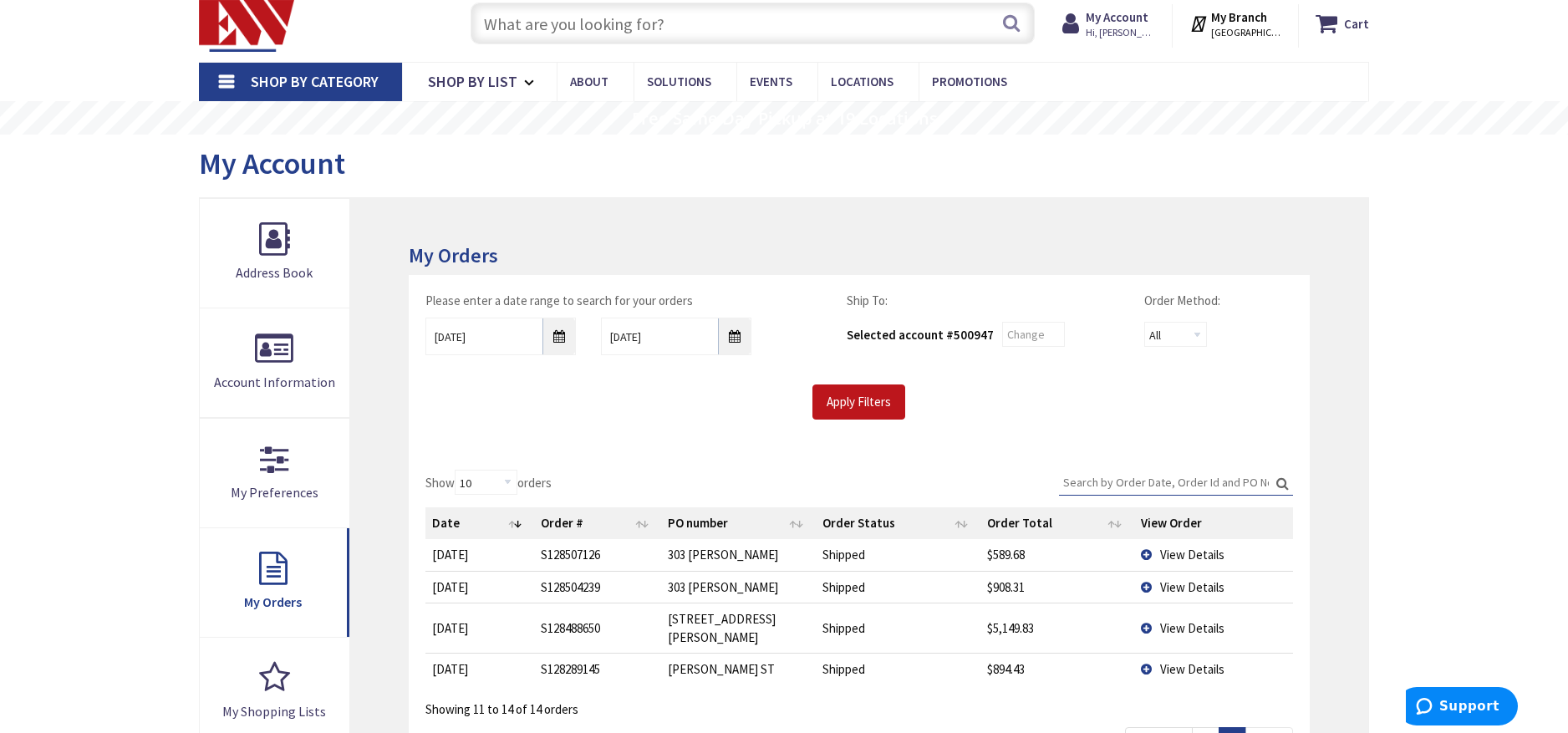
click at [716, 228] on div "My Orders Please enter a date range to search for your orders 07/01/2025 9/5/20…" at bounding box center [859, 582] width 1018 height 767
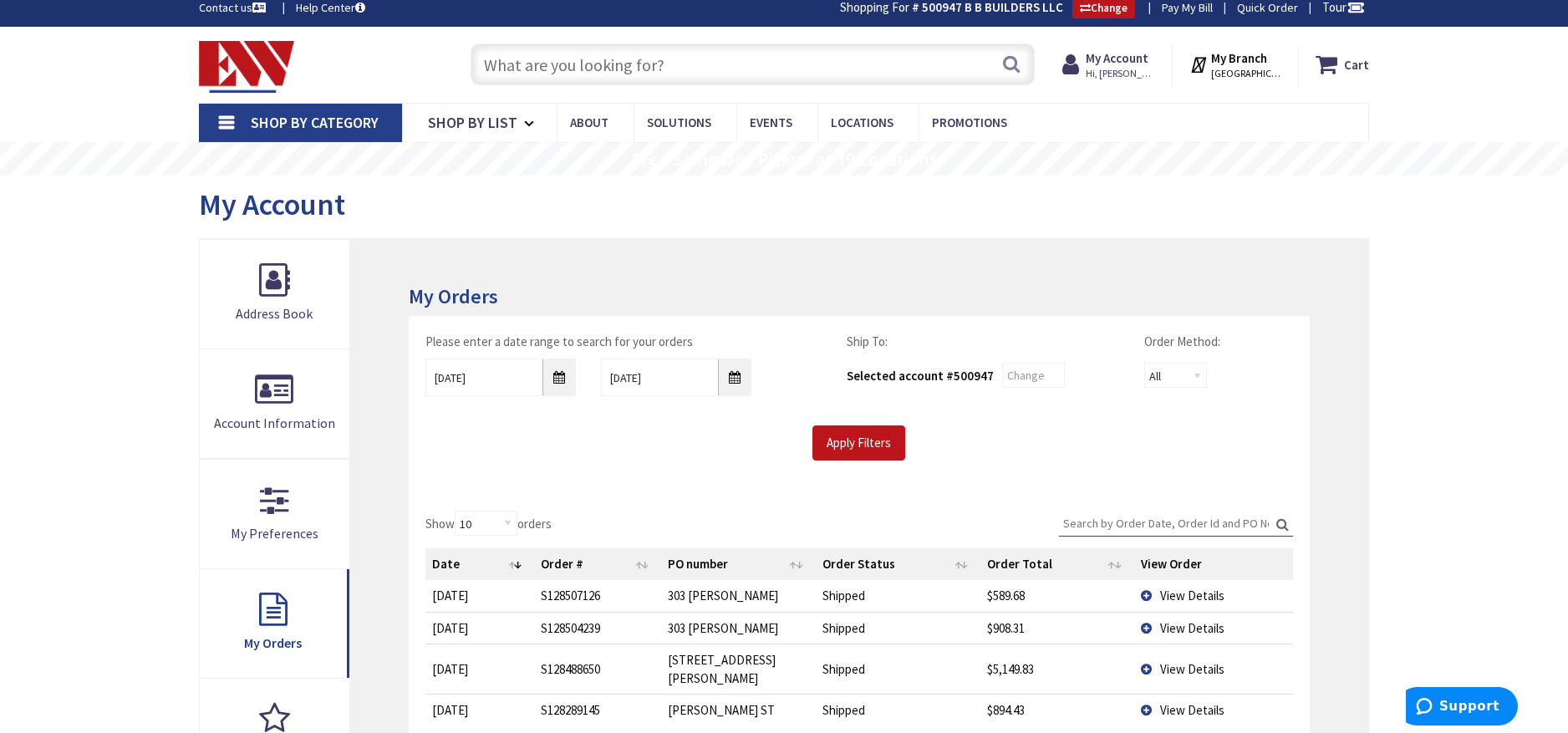
scroll to position [0, 0]
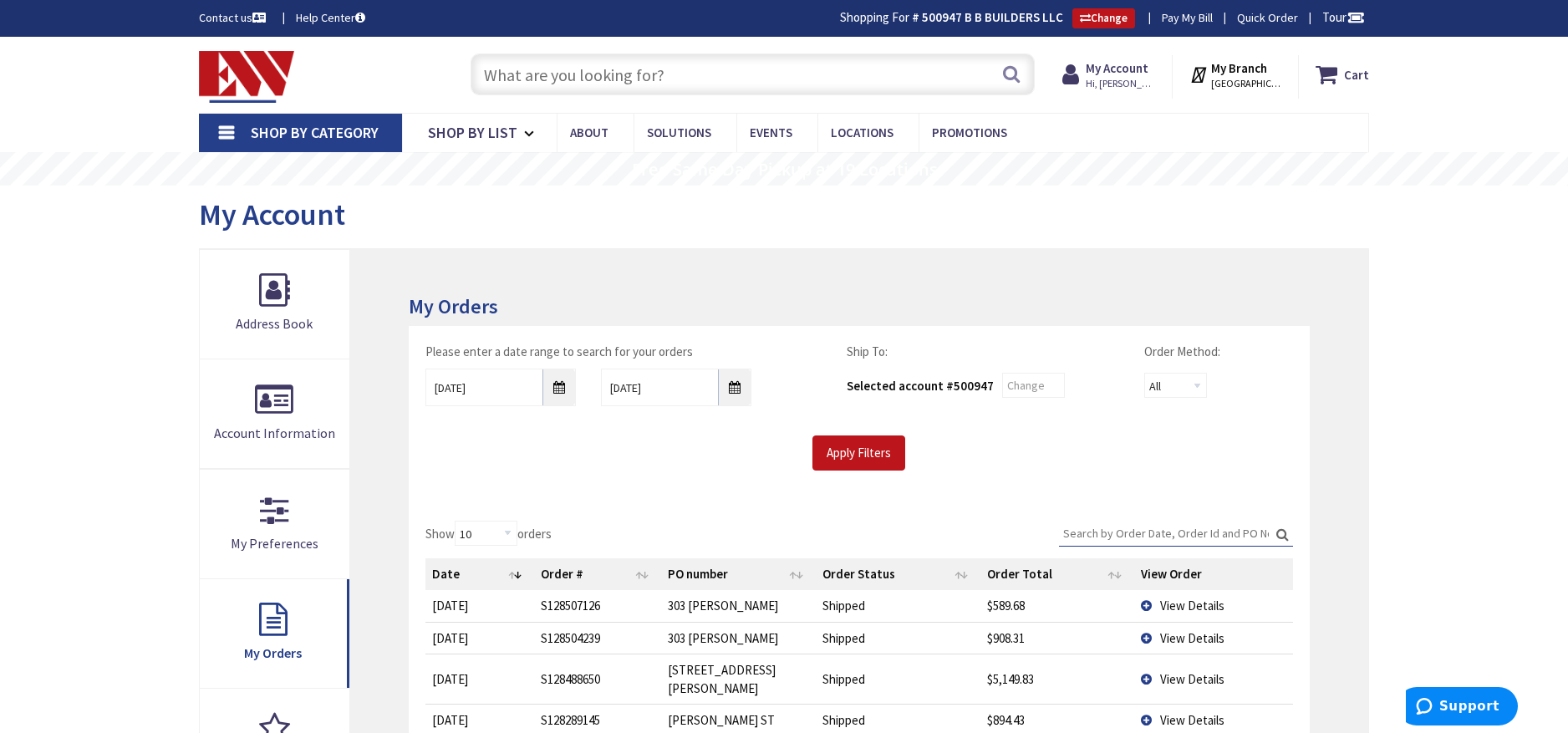
click at [816, 245] on div "My Account" at bounding box center [784, 217] width 1170 height 63
click at [1143, 85] on span "Hi, Alberto" at bounding box center [1122, 83] width 71 height 14
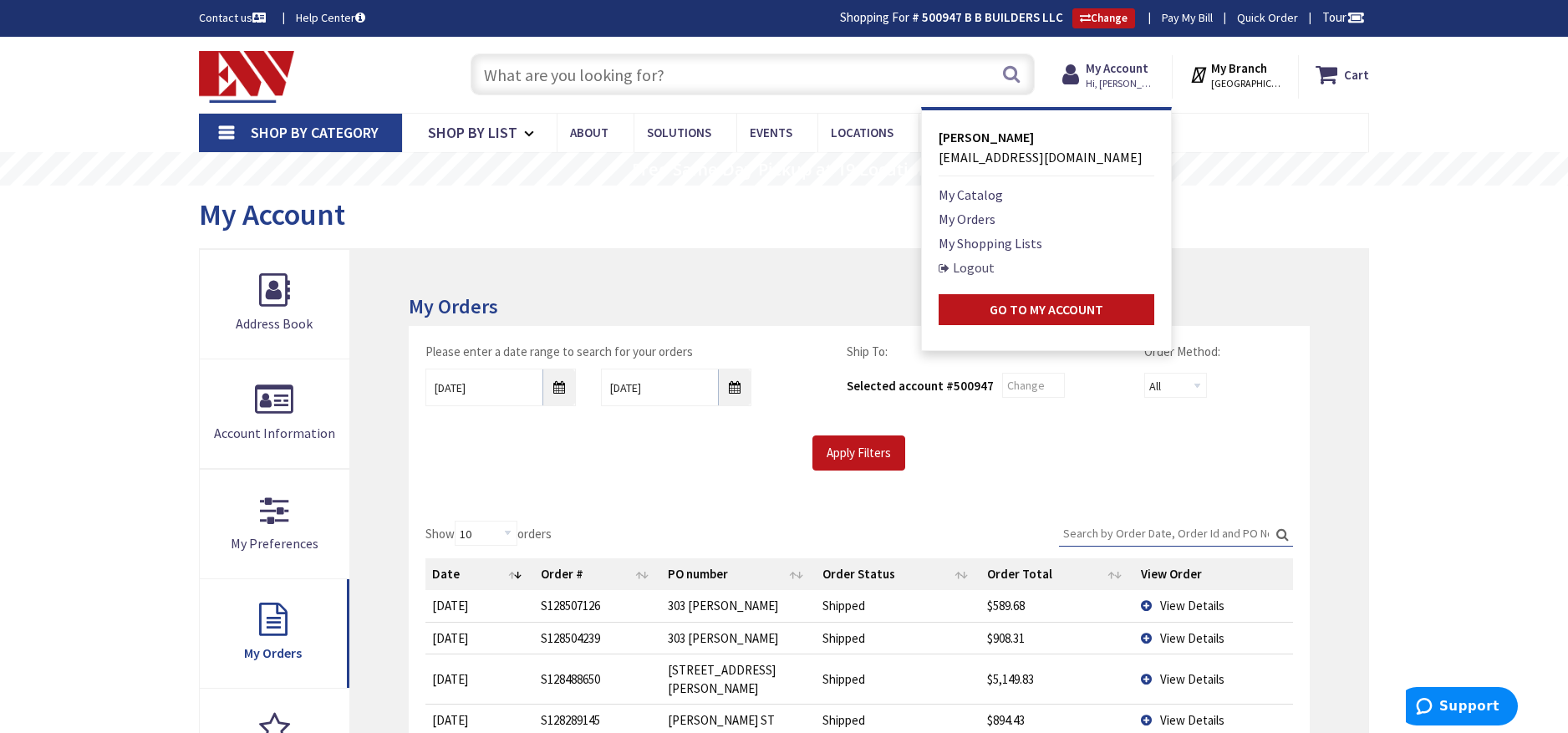
click at [988, 267] on link "Logout" at bounding box center [967, 268] width 56 height 20
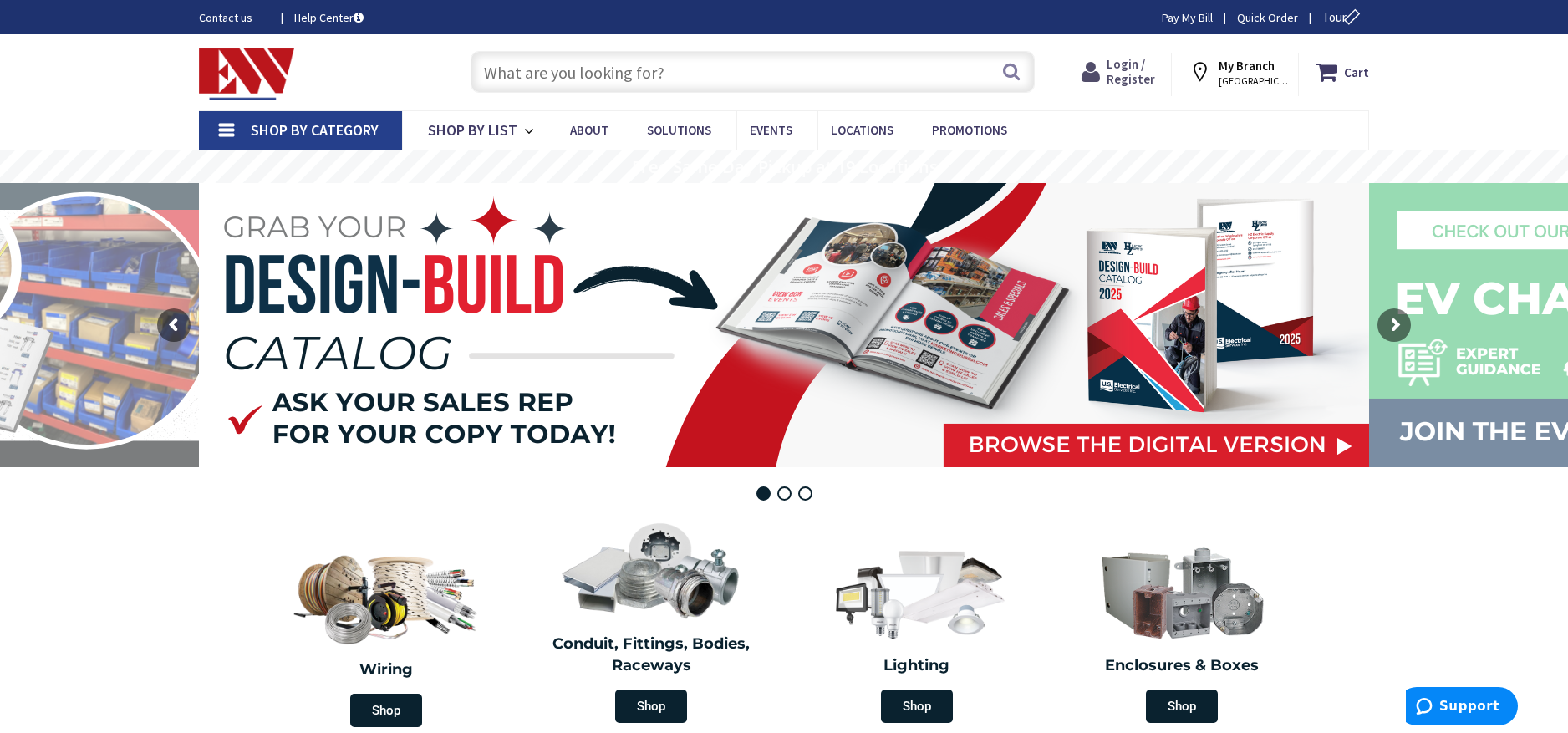
click at [1130, 60] on span "Login / Register" at bounding box center [1130, 71] width 48 height 31
